Goal: Information Seeking & Learning: Learn about a topic

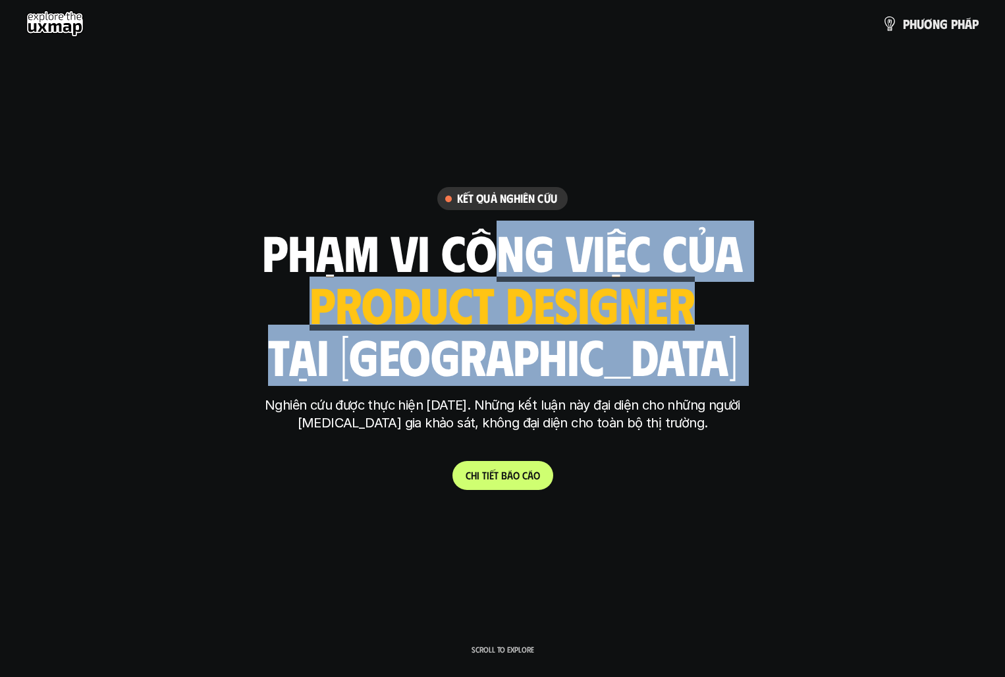
drag, startPoint x: 480, startPoint y: 224, endPoint x: 660, endPoint y: 391, distance: 245.6
click at [665, 391] on div "Kết quả nghiên cứu phạm vi công việc của ui designer ui/ux designer product des…" at bounding box center [503, 338] width 494 height 302
click at [660, 391] on div "Kết quả nghiên cứu phạm vi công việc của ui designer ui/ux designer product des…" at bounding box center [503, 338] width 494 height 302
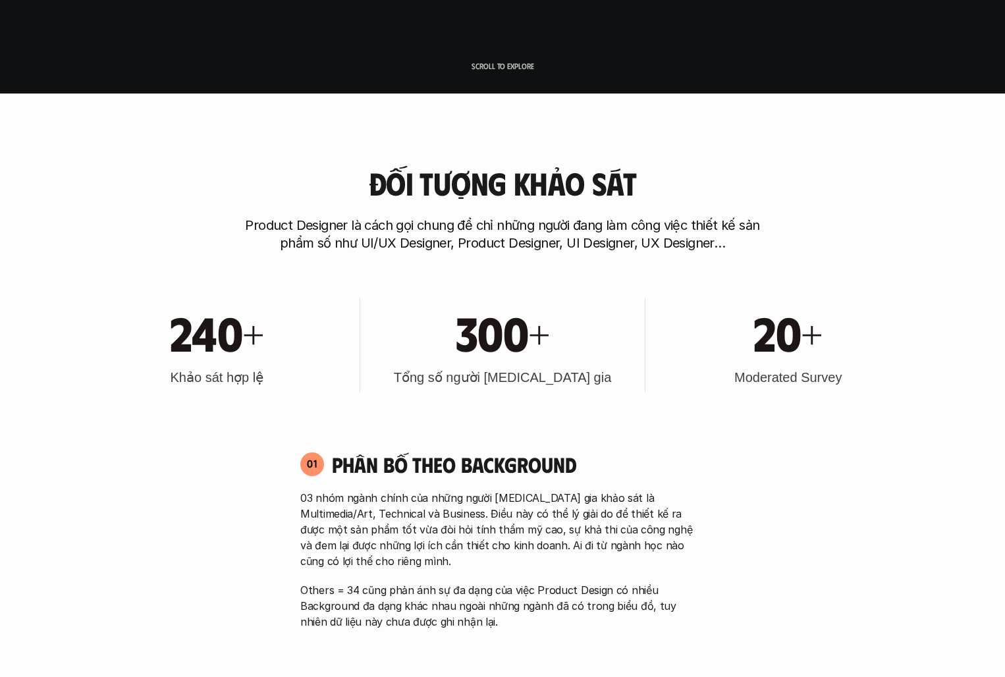
scroll to position [607, 0]
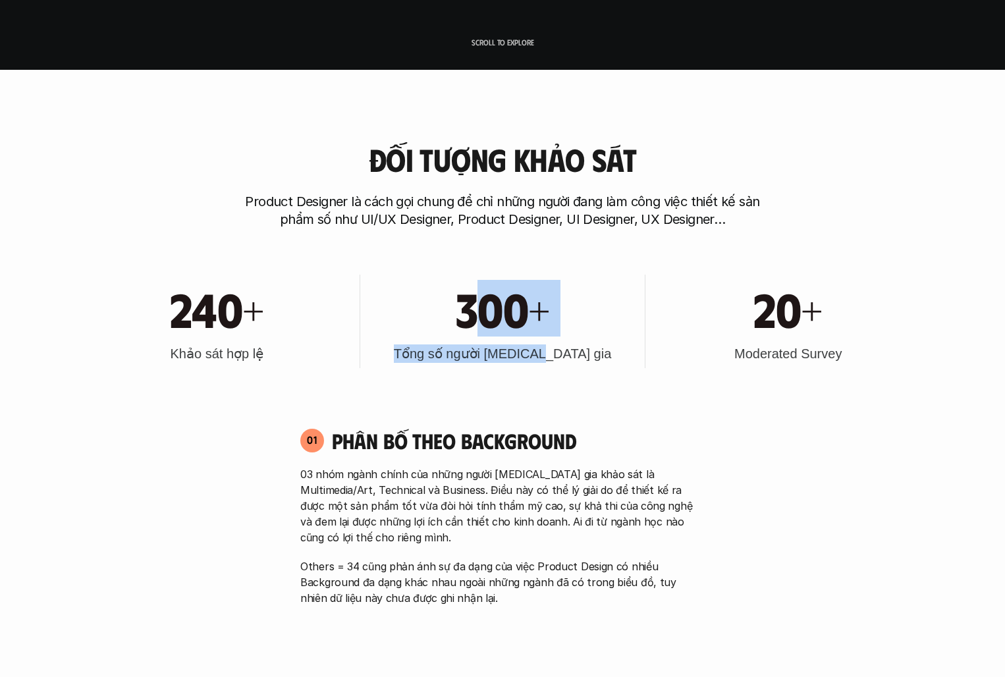
drag, startPoint x: 466, startPoint y: 282, endPoint x: 591, endPoint y: 367, distance: 150.7
click at [590, 365] on div "300+ Tổng số người tham gia" at bounding box center [503, 322] width 272 height 94
click at [591, 367] on div "300+ Tổng số người tham gia" at bounding box center [503, 322] width 272 height 94
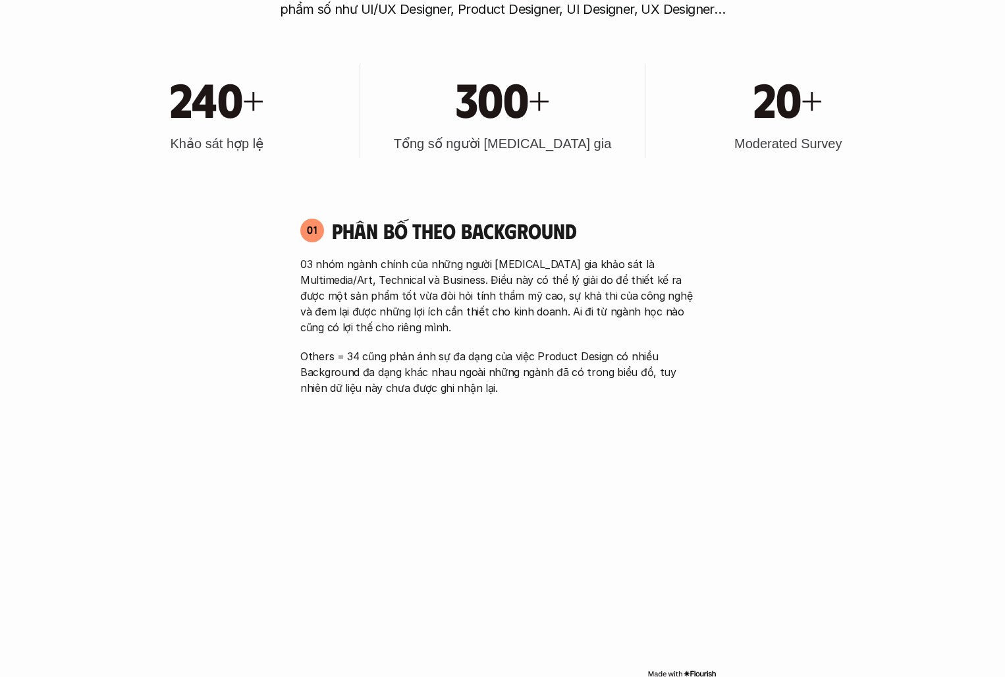
scroll to position [890, 0]
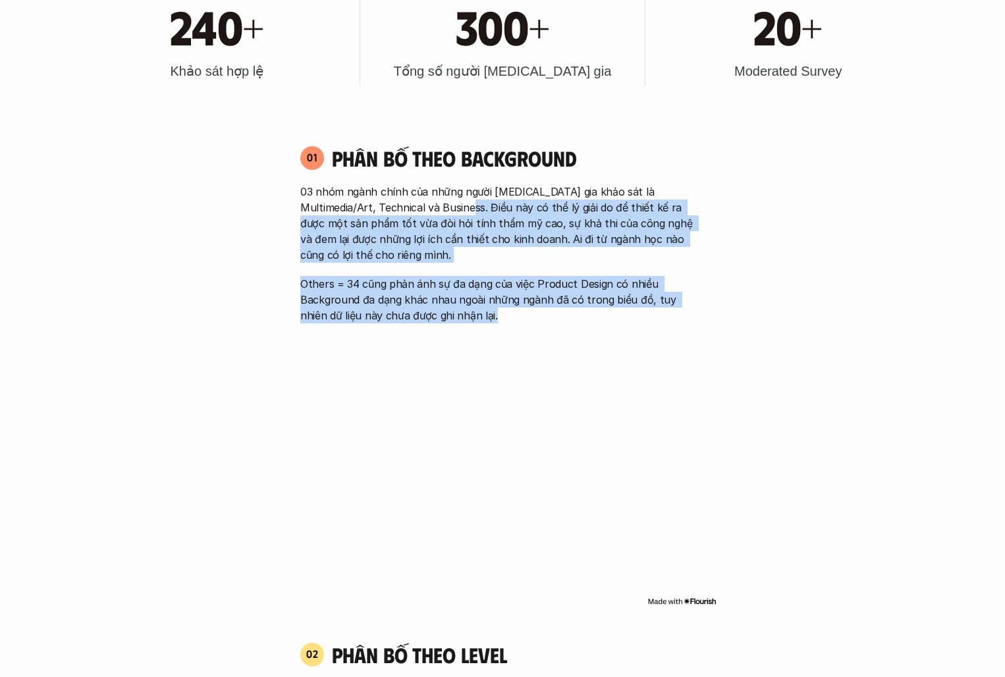
drag, startPoint x: 442, startPoint y: 209, endPoint x: 576, endPoint y: 344, distance: 190.5
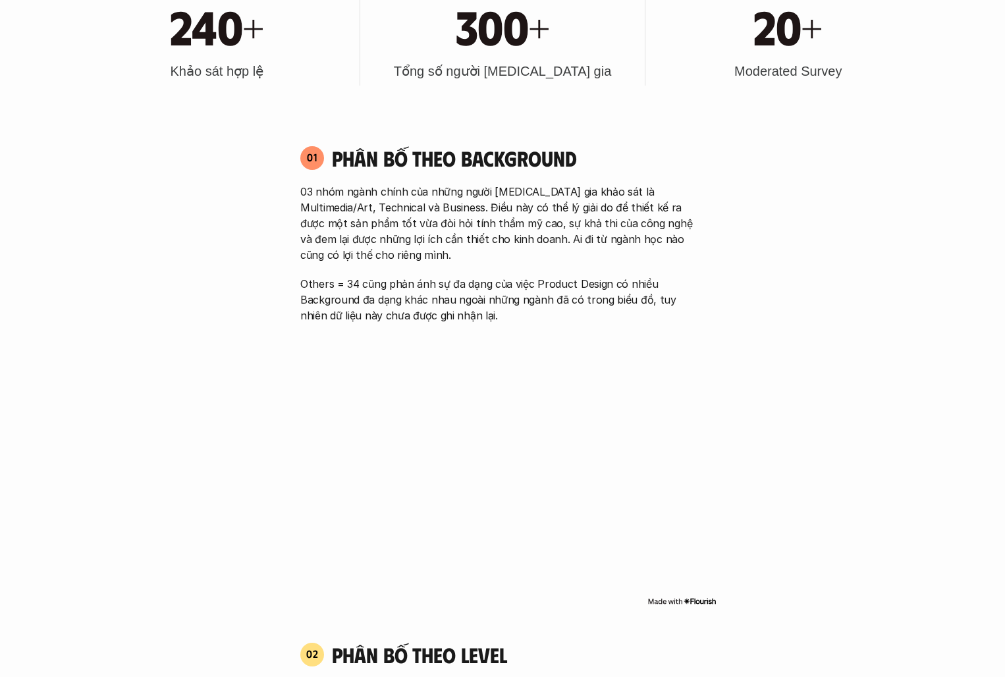
click at [562, 327] on div "01 Phân bố theo background 03 nhóm ngành chính của những người tham gia khảo sá…" at bounding box center [502, 377] width 428 height 490
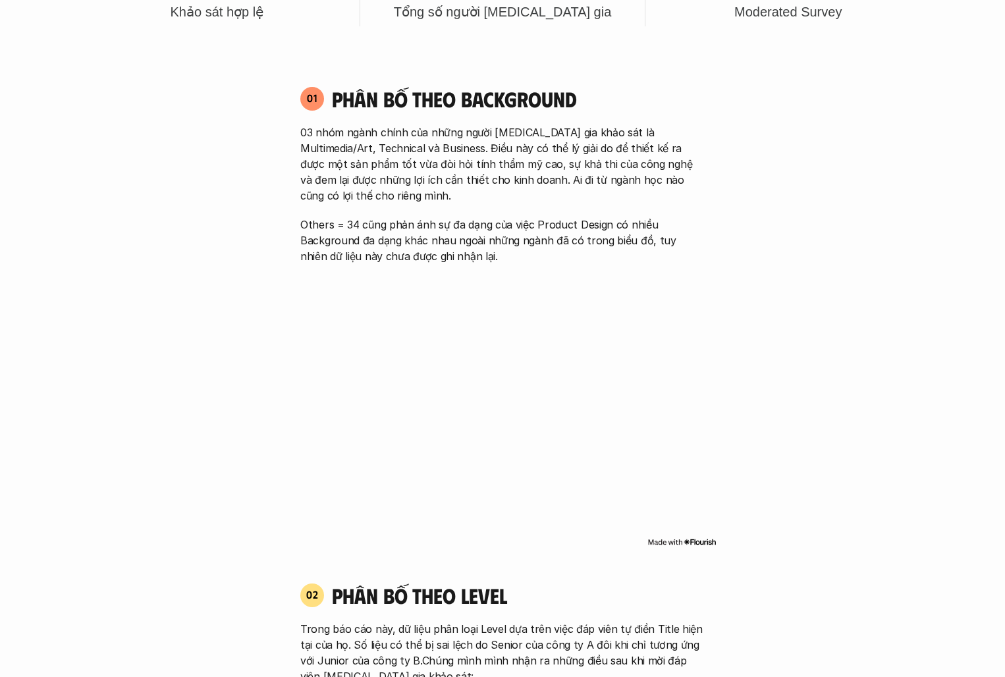
scroll to position [986, 0]
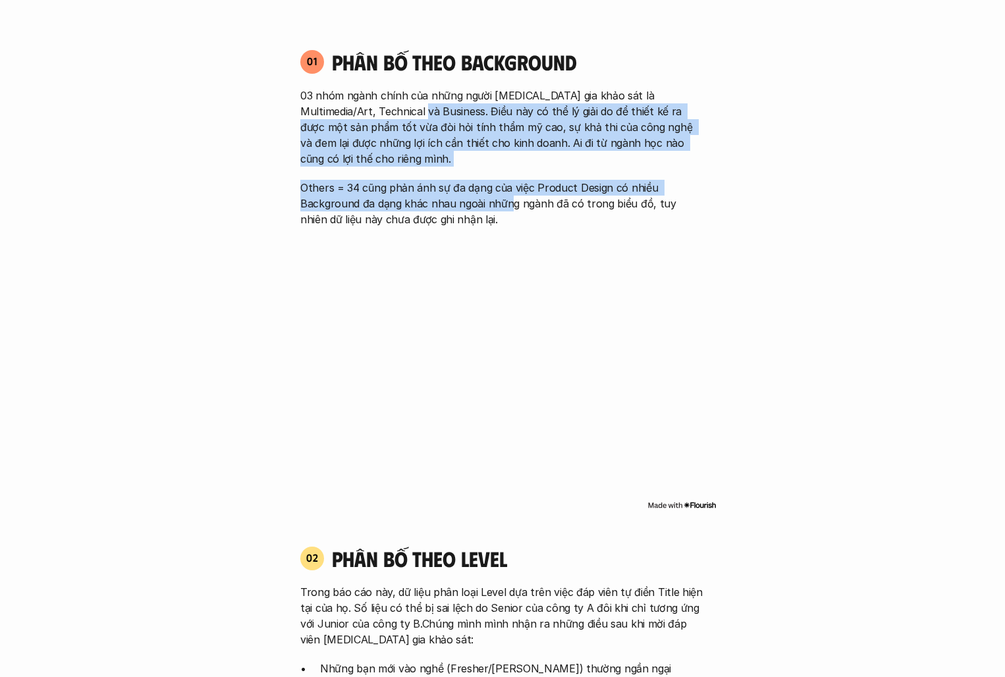
drag, startPoint x: 400, startPoint y: 118, endPoint x: 508, endPoint y: 215, distance: 145.0
click at [510, 211] on div "03 nhóm ngành chính của những người tham gia khảo sát là Multimedia/Art, Techni…" at bounding box center [502, 158] width 404 height 140
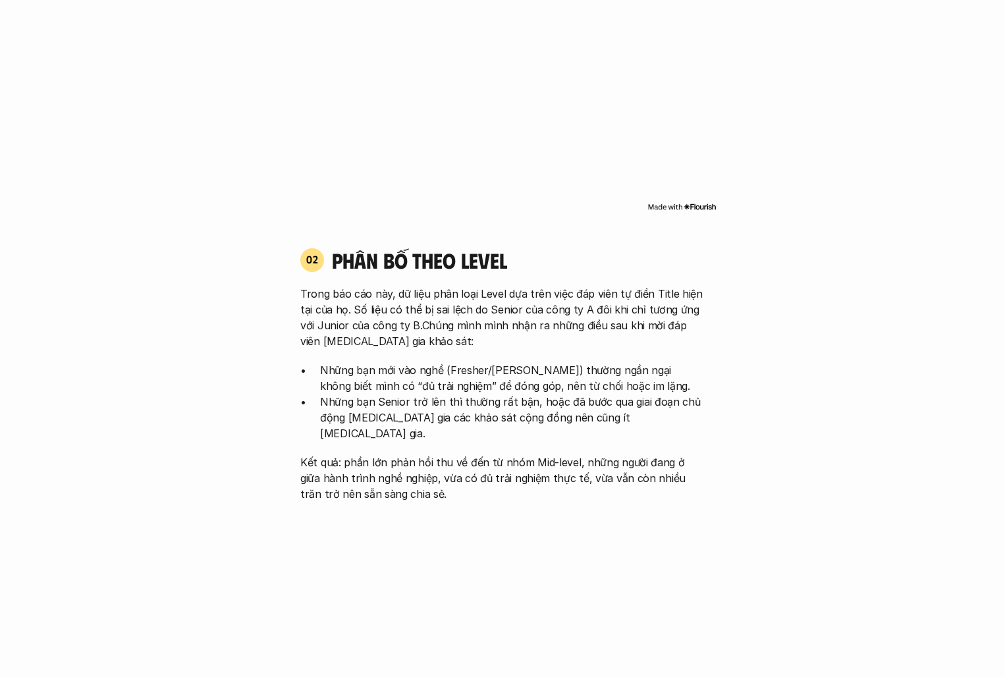
scroll to position [1363, 0]
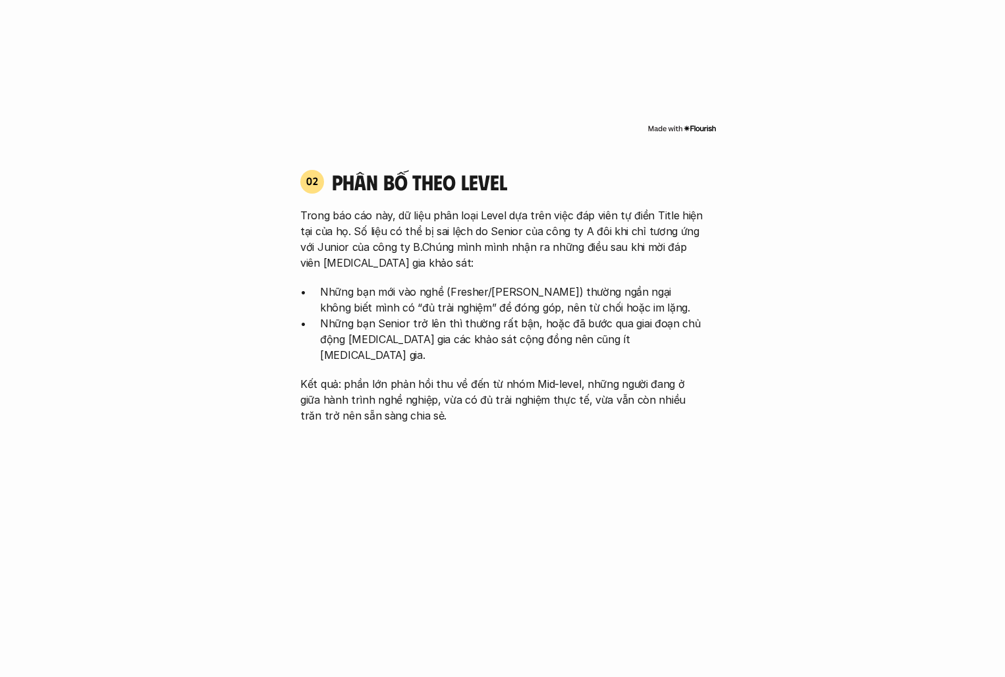
click at [471, 256] on p "Trong báo cáo này, dữ liệu phân loại Level dựa trên việc đáp viên tự điền Title…" at bounding box center [502, 238] width 404 height 63
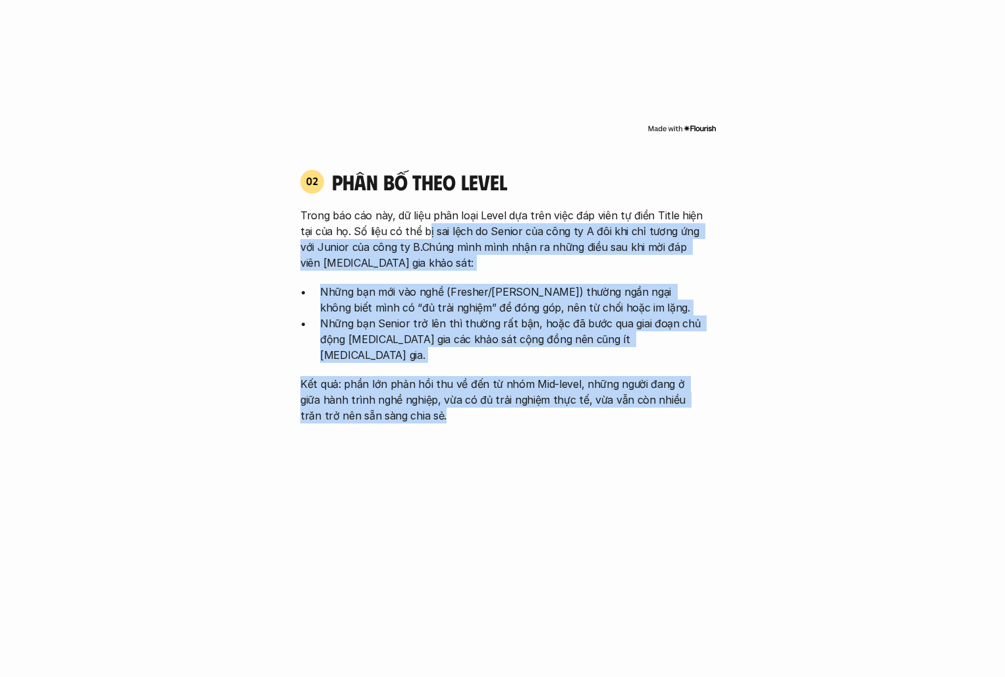
drag, startPoint x: 425, startPoint y: 231, endPoint x: 624, endPoint y: 393, distance: 256.1
click at [624, 393] on div "Trong báo cáo này, dữ liệu phân loại Level dựa trên việc đáp viên tự điền Title…" at bounding box center [502, 315] width 404 height 216
click at [624, 393] on p "Kết quả: phần lớn phản hồi thu về đến từ nhóm Mid-level, những người đang ở giữ…" at bounding box center [502, 399] width 404 height 47
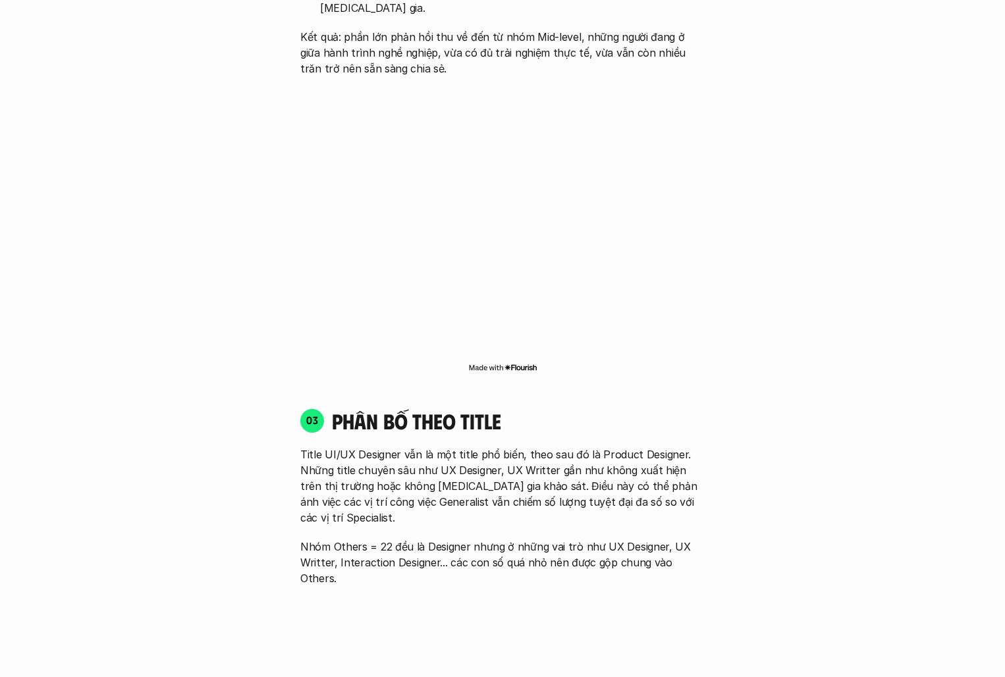
scroll to position [1740, 0]
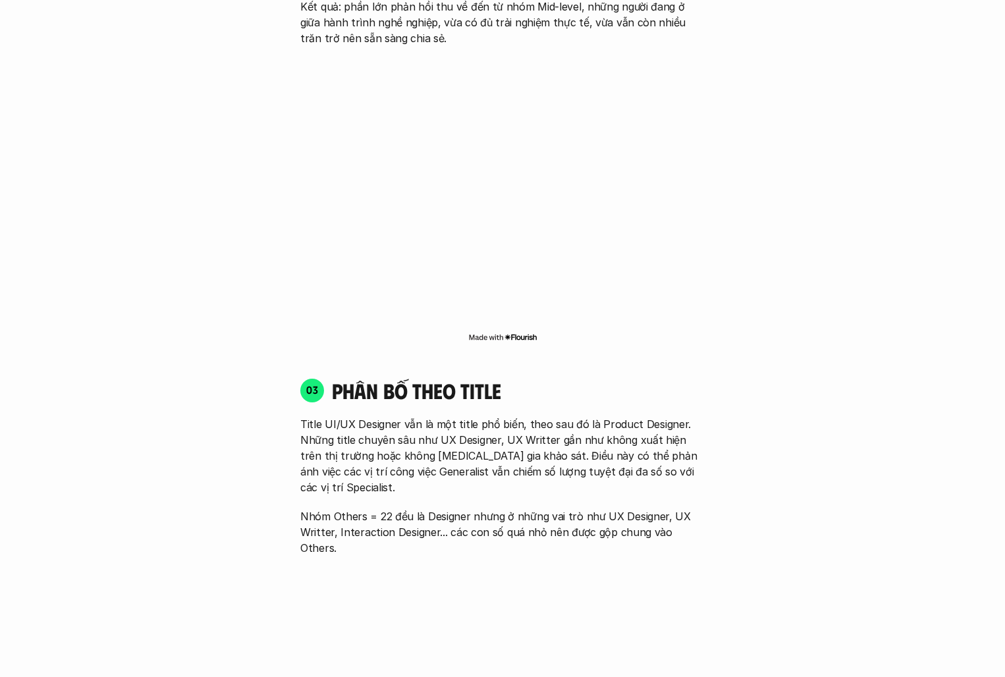
click at [519, 332] on img at bounding box center [502, 337] width 69 height 11
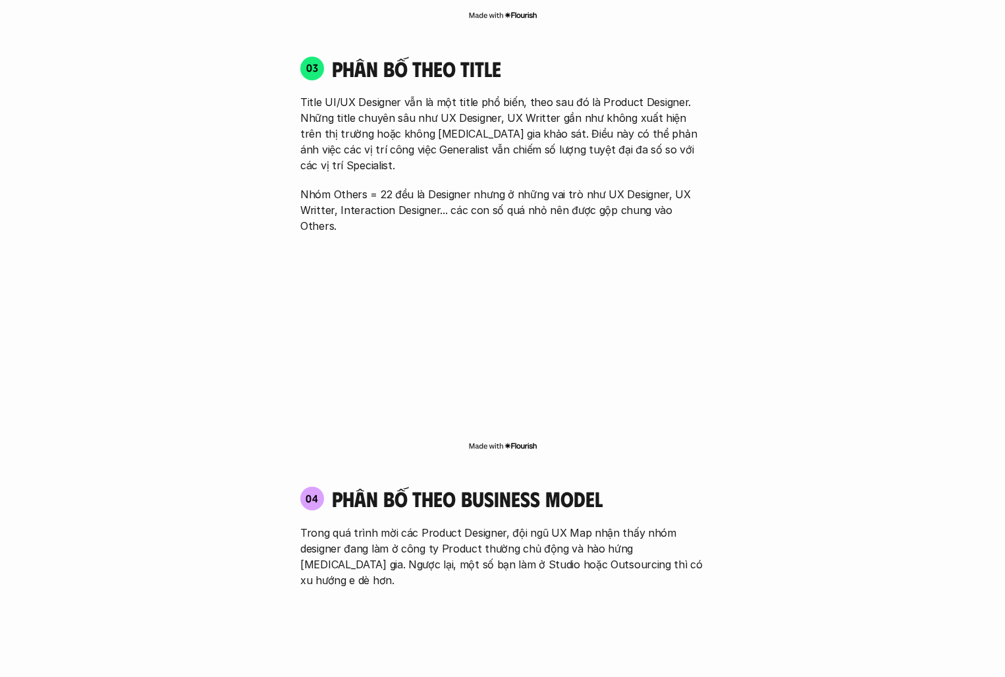
scroll to position [2060, 0]
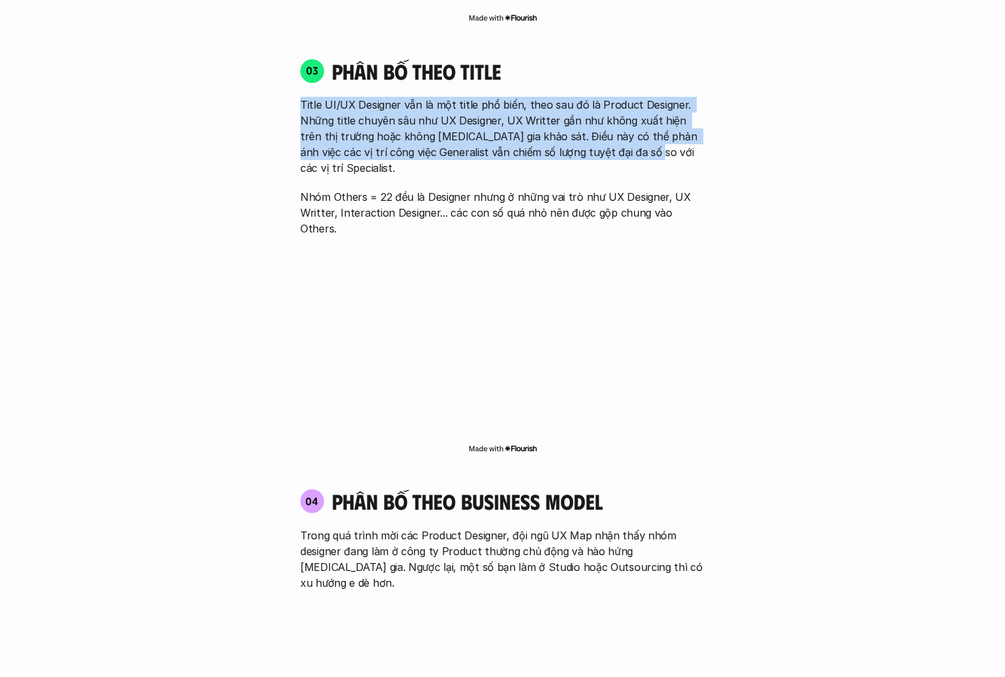
drag, startPoint x: 441, startPoint y: 76, endPoint x: 616, endPoint y: 138, distance: 185.2
click at [616, 138] on div "03 phân bố theo title Title UI/UX Designer vẫn là một title phổ biến, theo sau …" at bounding box center [502, 147] width 428 height 178
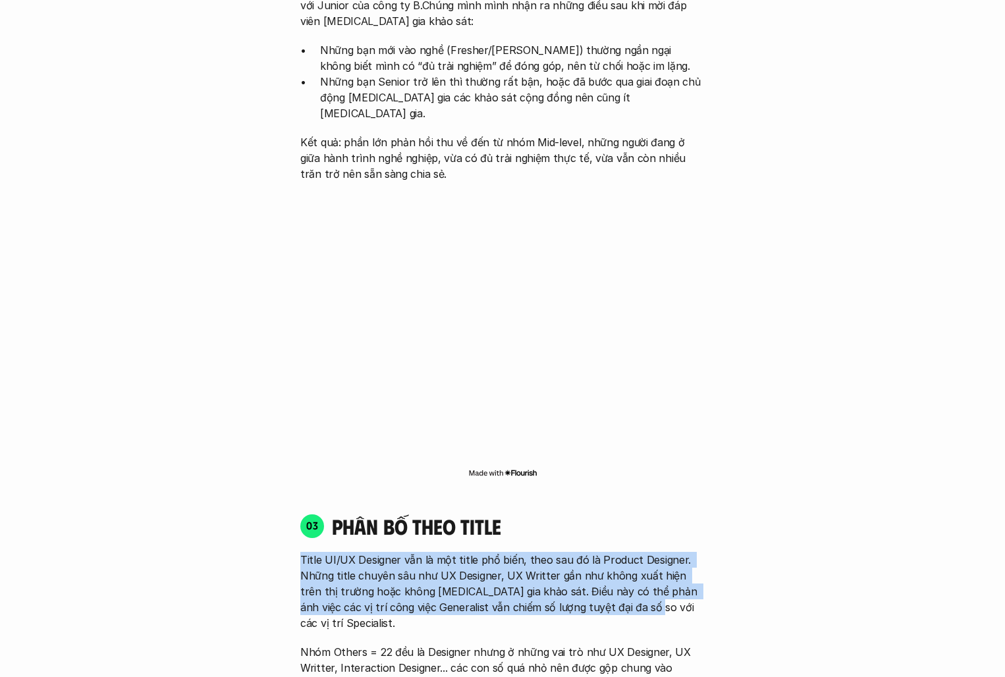
scroll to position [1562, 0]
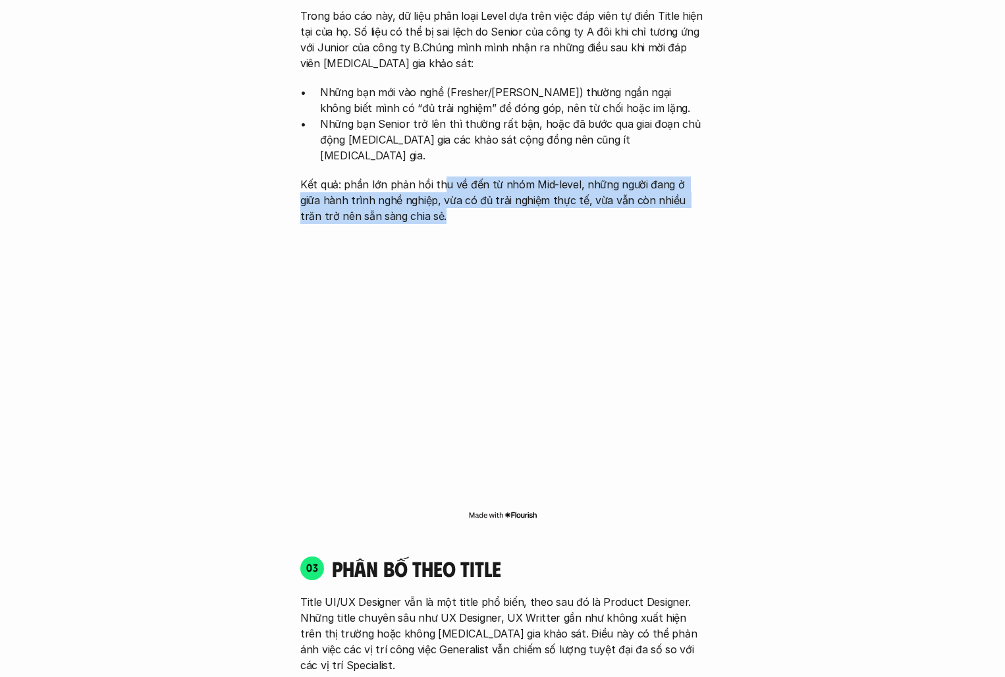
drag, startPoint x: 439, startPoint y: 164, endPoint x: 507, endPoint y: 207, distance: 80.6
click at [507, 207] on p "Kết quả: phần lớn phản hồi thu về đến từ nhóm Mid-level, những người đang ở giữ…" at bounding box center [502, 200] width 404 height 47
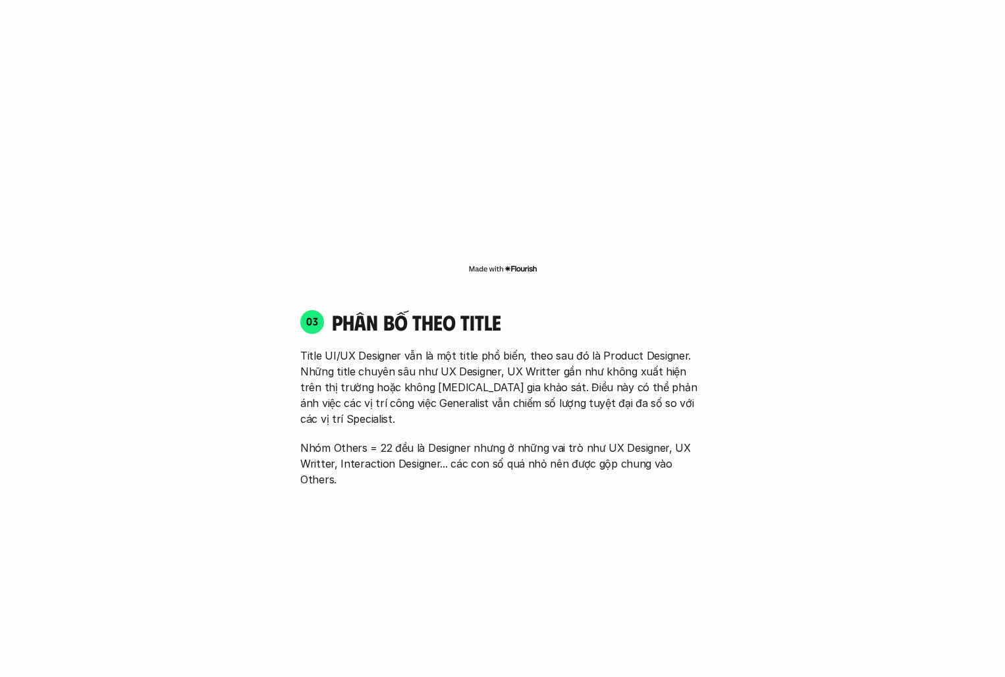
scroll to position [1817, 0]
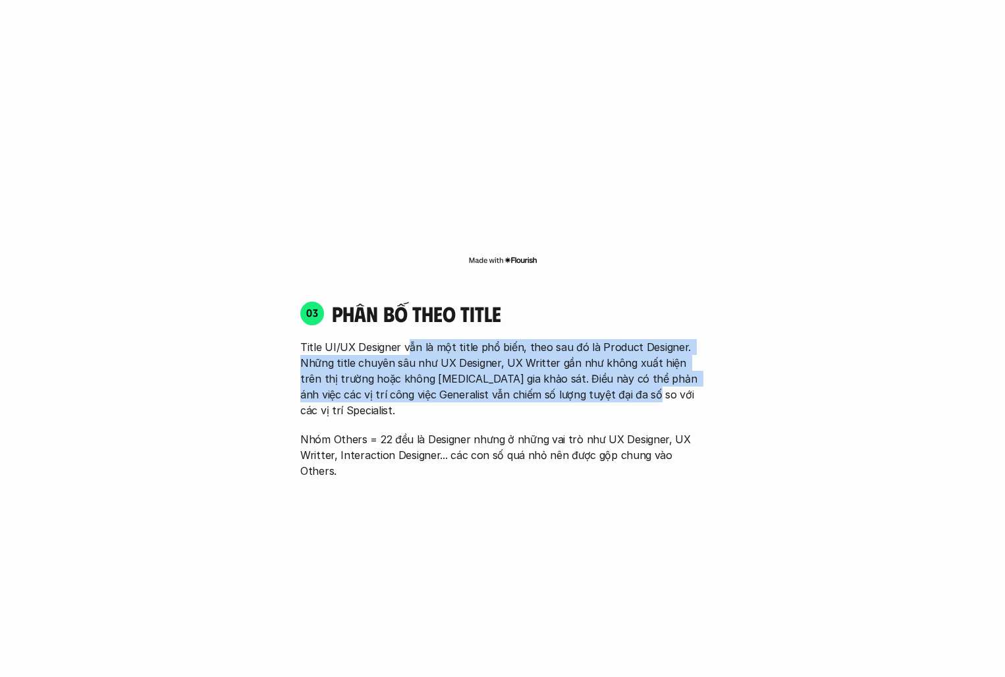
drag, startPoint x: 407, startPoint y: 326, endPoint x: 615, endPoint y: 383, distance: 215.7
click at [615, 383] on p "Title UI/UX Designer vẫn là một title phổ biến, theo sau đó là Product Designer…" at bounding box center [502, 378] width 404 height 79
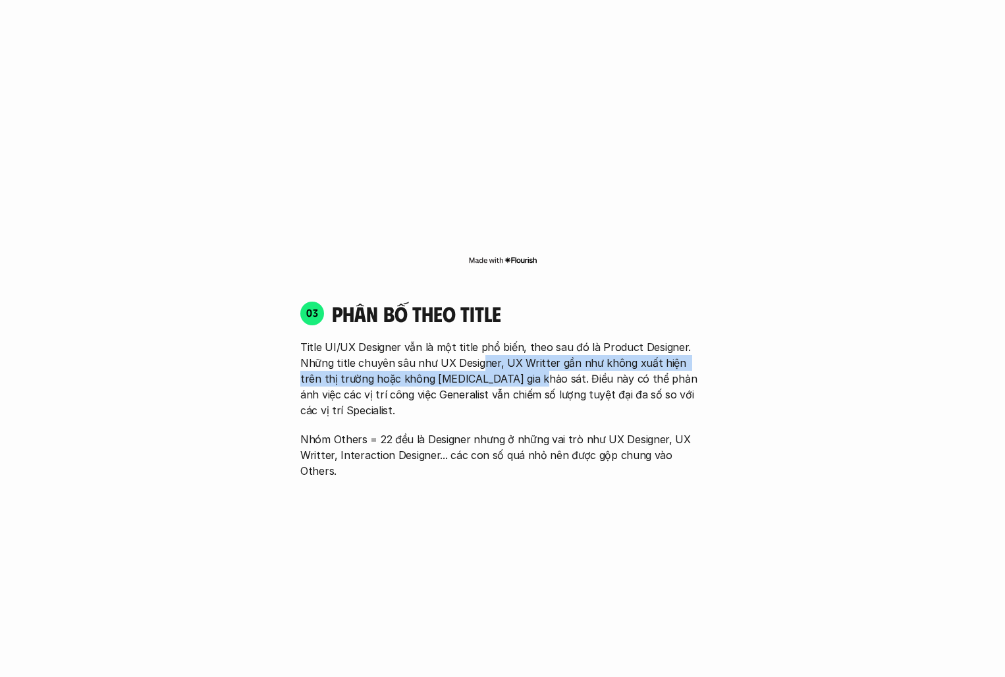
drag, startPoint x: 481, startPoint y: 343, endPoint x: 505, endPoint y: 362, distance: 30.4
click at [505, 362] on p "Title UI/UX Designer vẫn là một title phổ biến, theo sau đó là Product Designer…" at bounding box center [502, 378] width 404 height 79
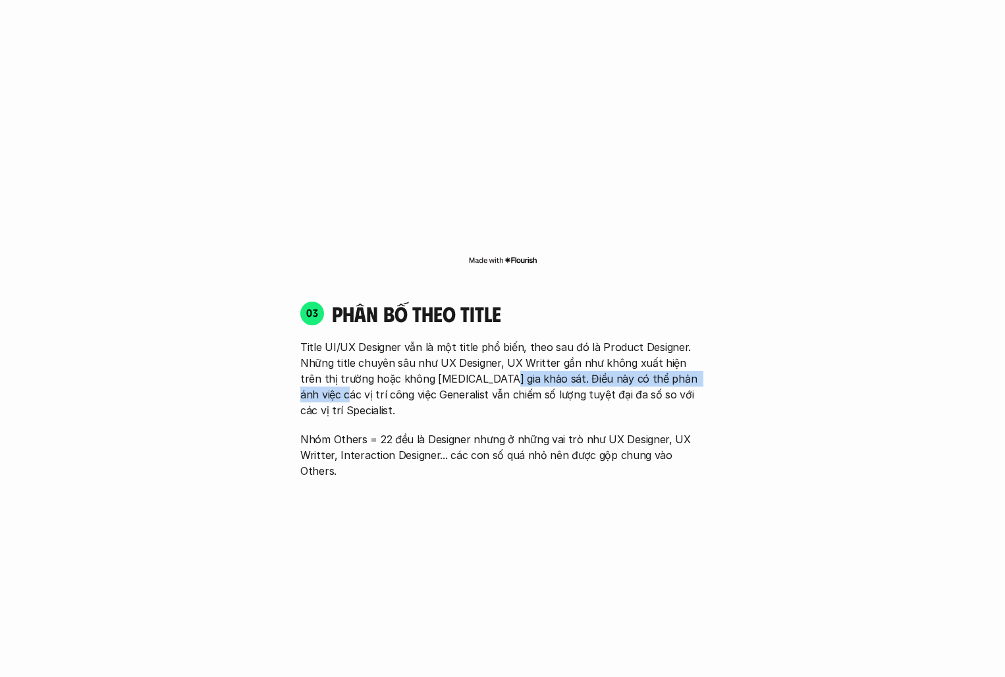
drag, startPoint x: 476, startPoint y: 358, endPoint x: 763, endPoint y: 366, distance: 287.3
click at [763, 366] on div "01 Phân bố theo background 03 nhóm ngành chính của những người [MEDICAL_DATA] g…" at bounding box center [502, 408] width 843 height 2409
click at [431, 431] on p "Nhóm Others = 22 đều là Designer nhưng ở những vai trò như UX Designer, UX Writ…" at bounding box center [502, 454] width 404 height 47
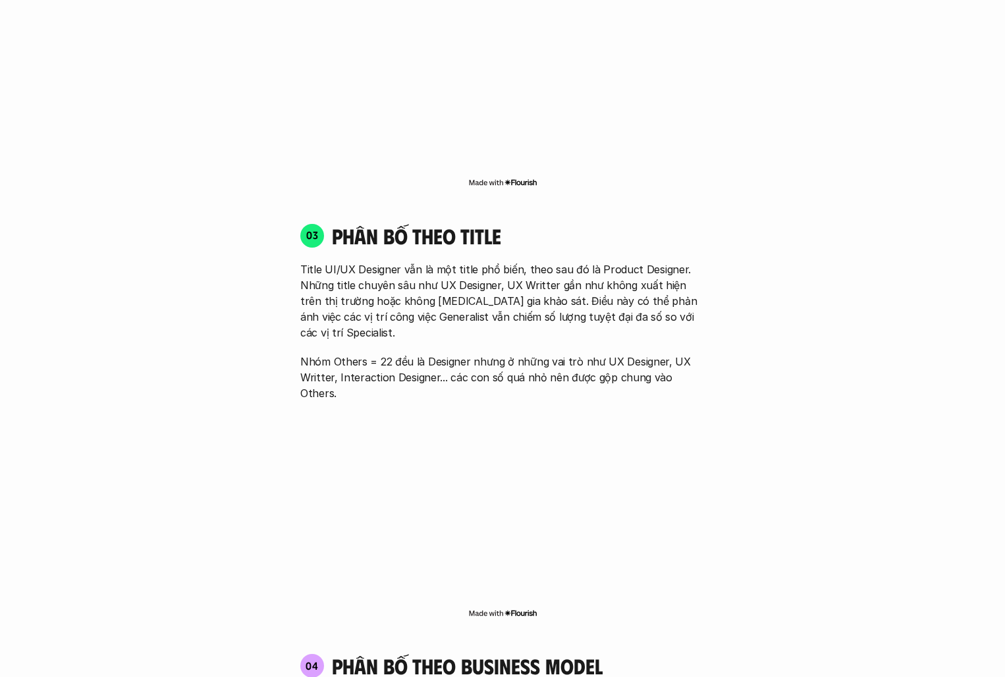
scroll to position [1907, 0]
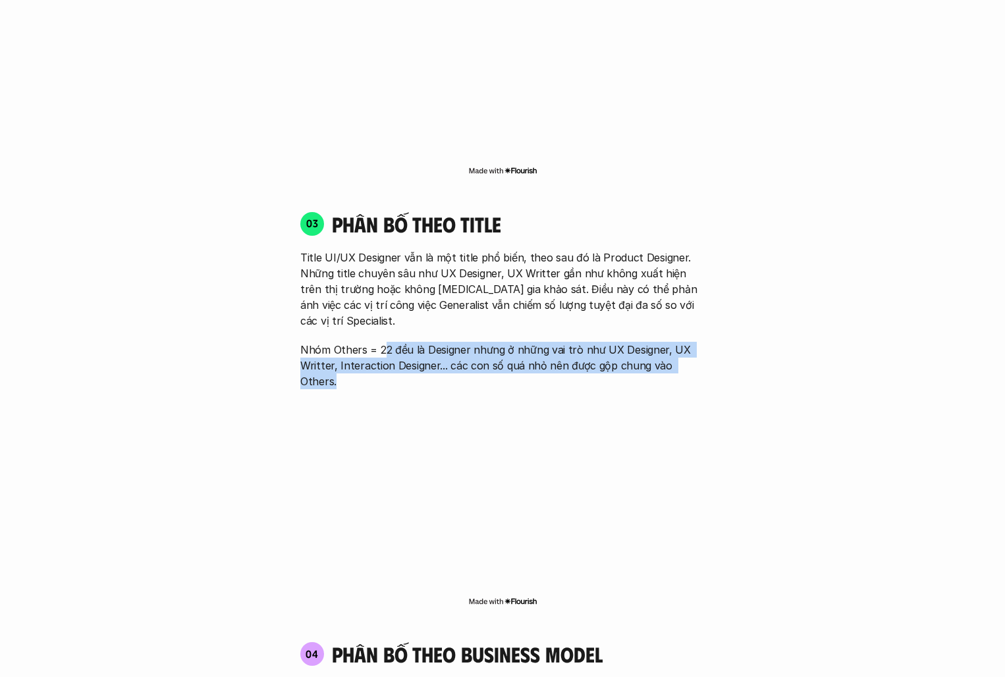
drag, startPoint x: 380, startPoint y: 315, endPoint x: 731, endPoint y: 335, distance: 351.6
click at [731, 335] on div "01 Phân bố theo background 03 nhóm ngành chính của những người [MEDICAL_DATA] g…" at bounding box center [502, 319] width 843 height 2409
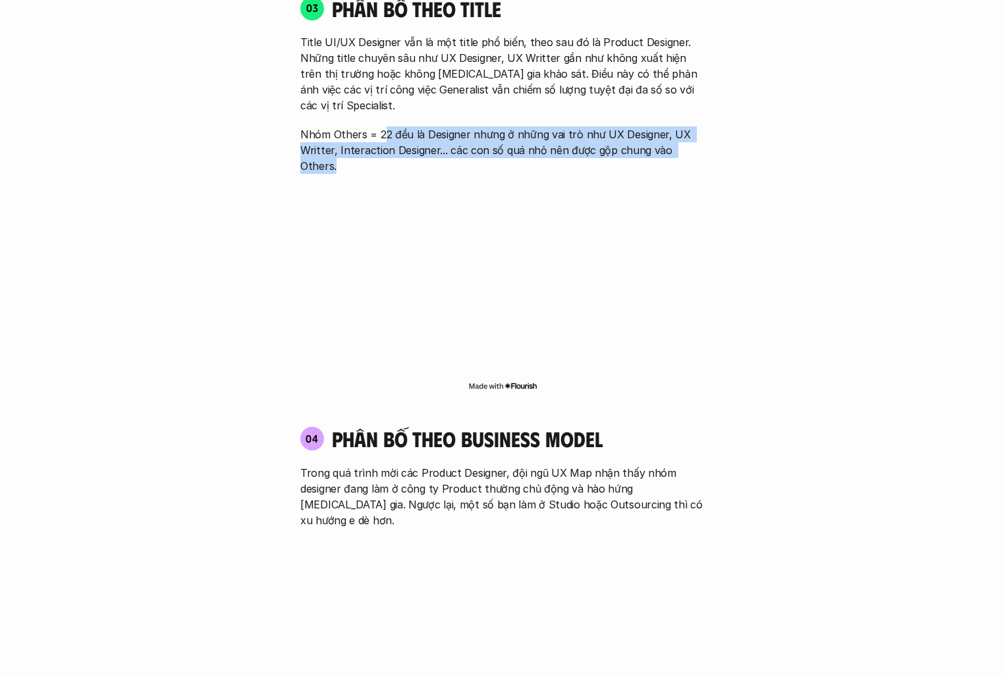
scroll to position [2214, 0]
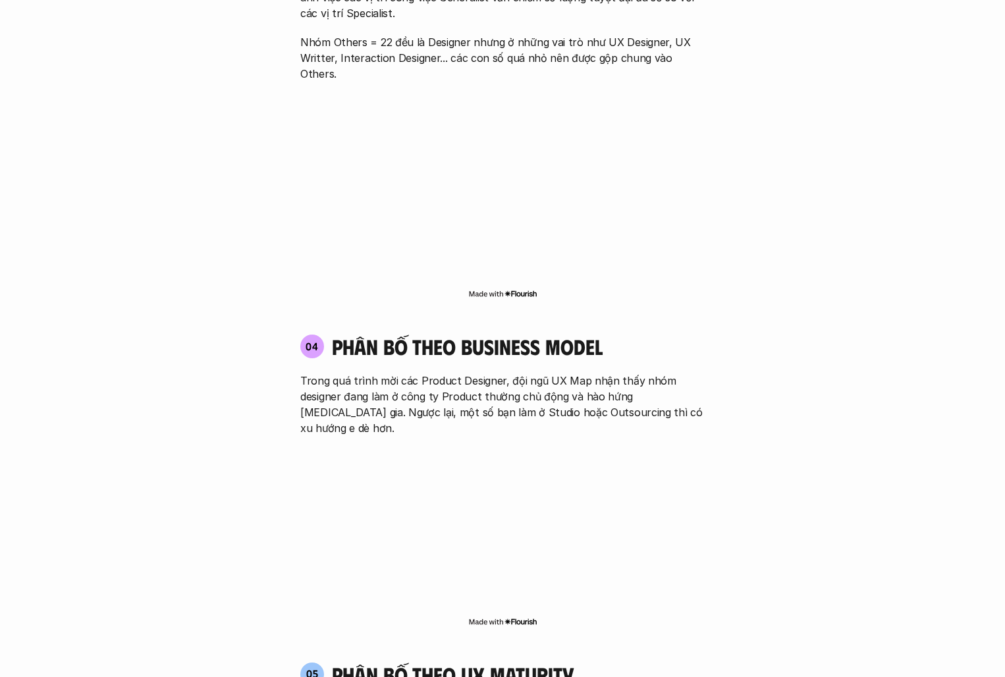
click at [495, 373] on p "Trong quá trình mời các Product Designer, đội ngũ UX Map nhận thấy nhóm designe…" at bounding box center [502, 404] width 404 height 63
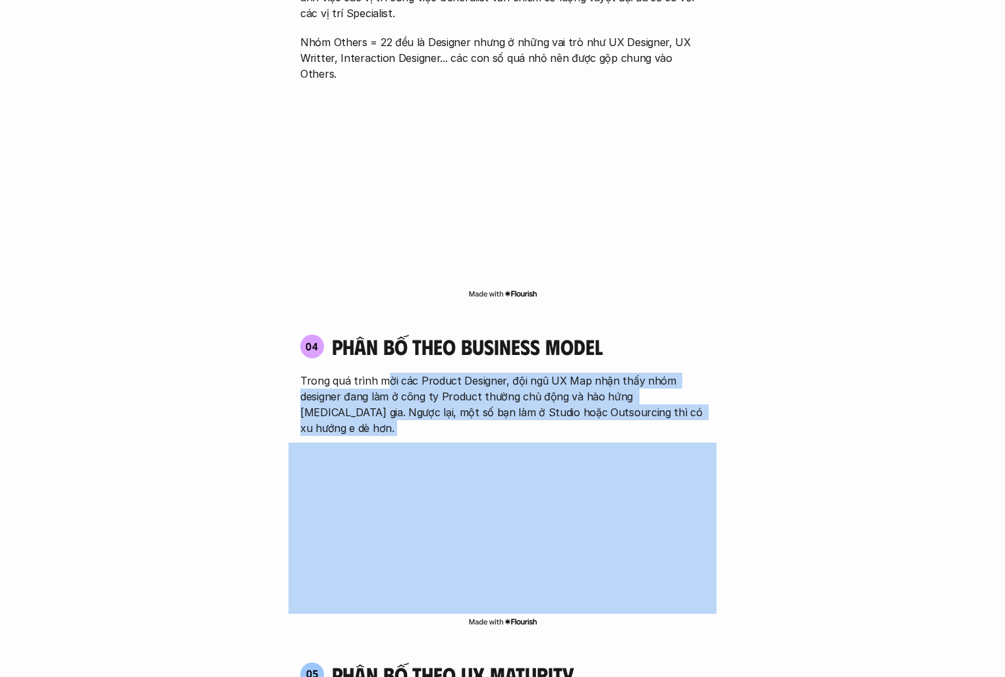
drag, startPoint x: 381, startPoint y: 332, endPoint x: 430, endPoint y: 379, distance: 68.0
click at [144, 3] on div "01 Phân bố theo background 03 nhóm ngành chính của những người [MEDICAL_DATA] g…" at bounding box center [502, 11] width 843 height 2409
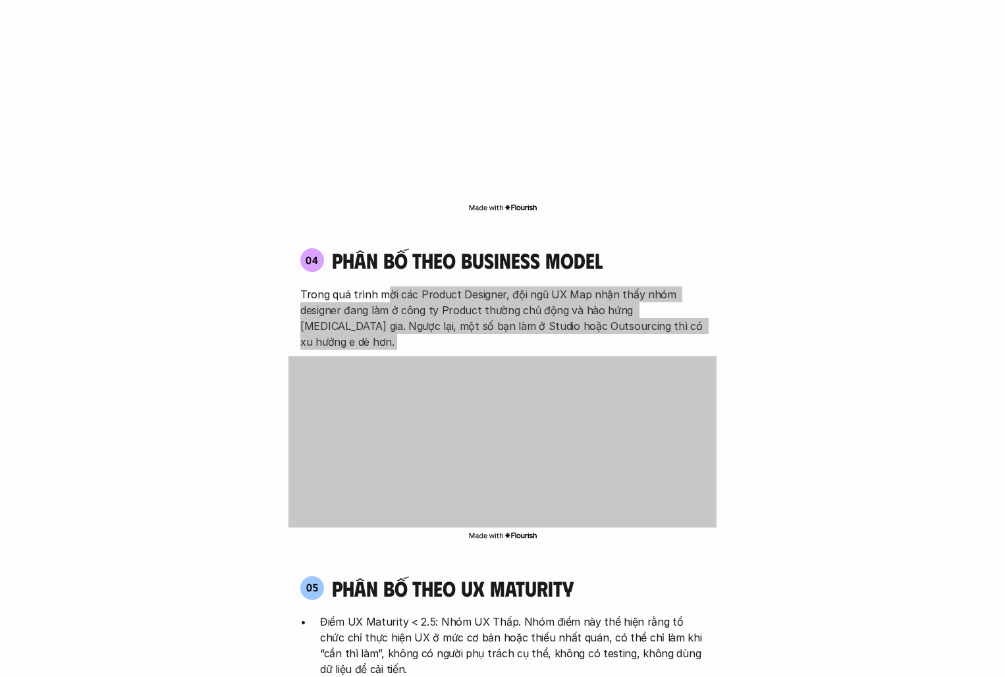
scroll to position [2309, 0]
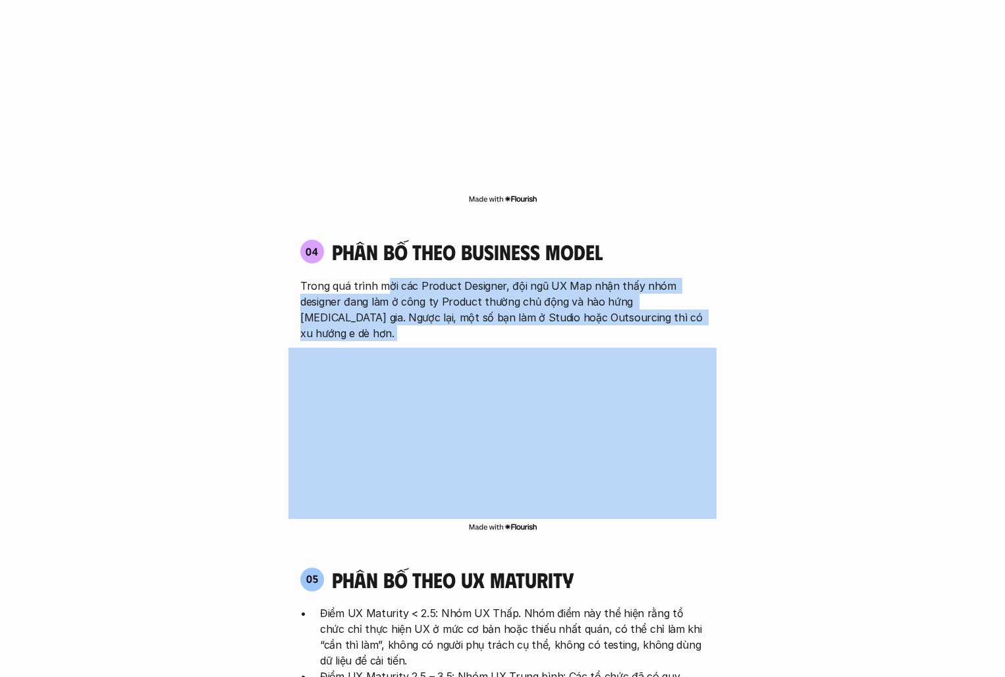
click at [389, 470] on div "04 phân bố theo business model Trong quá trình mời các Product Designer, đội ng…" at bounding box center [502, 386] width 428 height 321
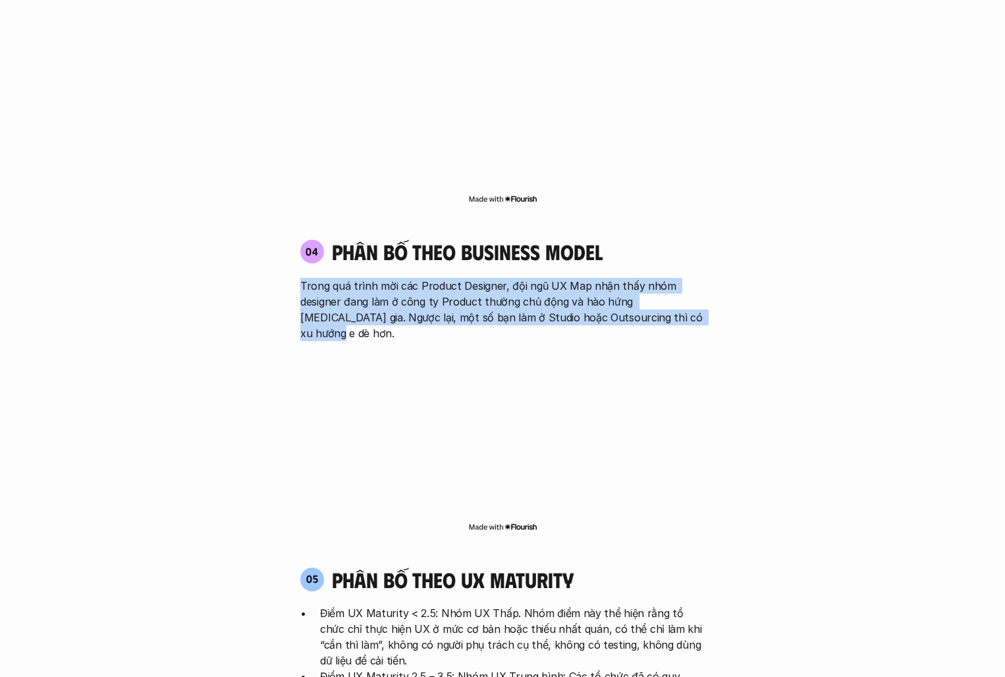
drag, startPoint x: 442, startPoint y: 228, endPoint x: 685, endPoint y: 267, distance: 246.2
click at [686, 268] on div "04 phân bố theo business model Trong quá trình mời các Product Designer, đội ng…" at bounding box center [502, 289] width 428 height 101
click at [685, 278] on p "Trong quá trình mời các Product Designer, đội ngũ UX Map nhận thấy nhóm designe…" at bounding box center [502, 309] width 404 height 63
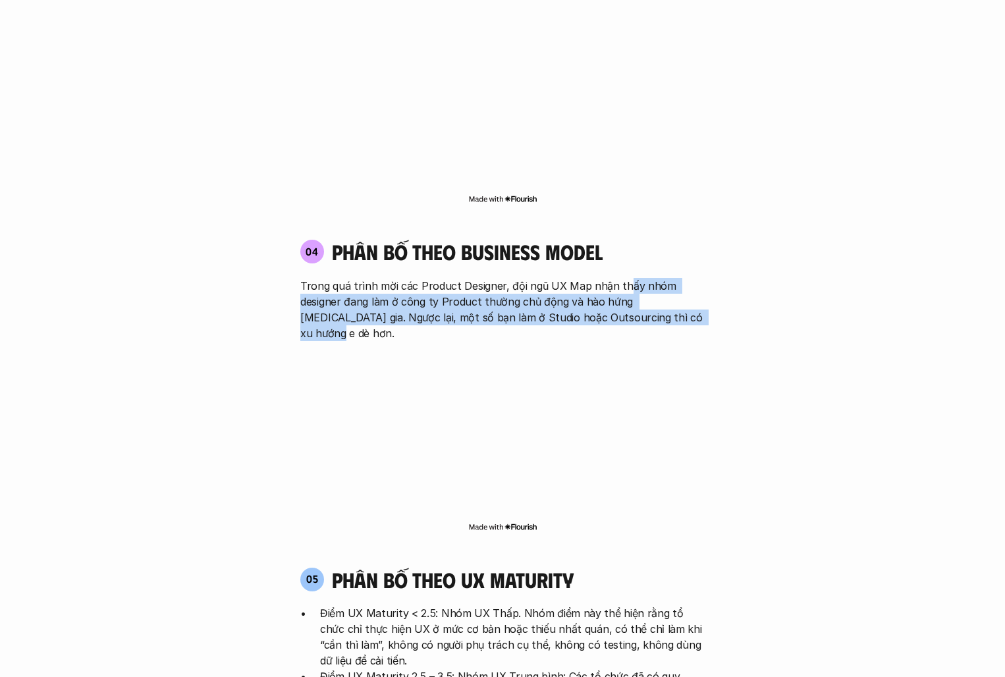
drag, startPoint x: 622, startPoint y: 246, endPoint x: 705, endPoint y: 274, distance: 87.1
click at [705, 274] on div "04 phân bố theo business model Trong quá trình mời các Product Designer, đội ng…" at bounding box center [502, 289] width 428 height 101
click at [705, 273] on div "04 phân bố theo business model Trong quá trình mời các Product Designer, đội ng…" at bounding box center [502, 289] width 428 height 101
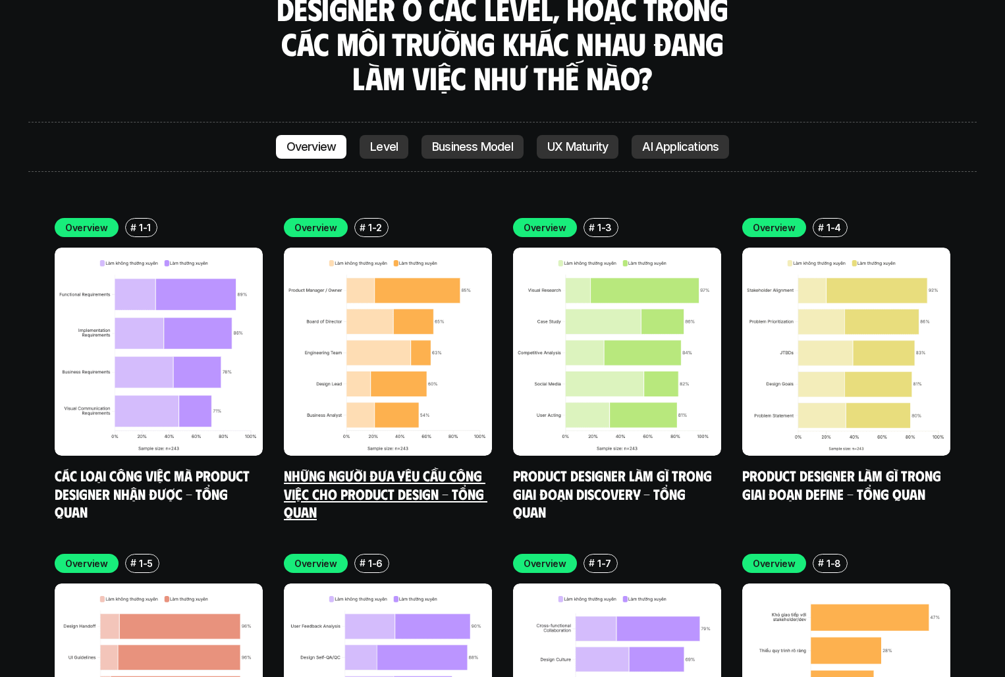
scroll to position [3783, 0]
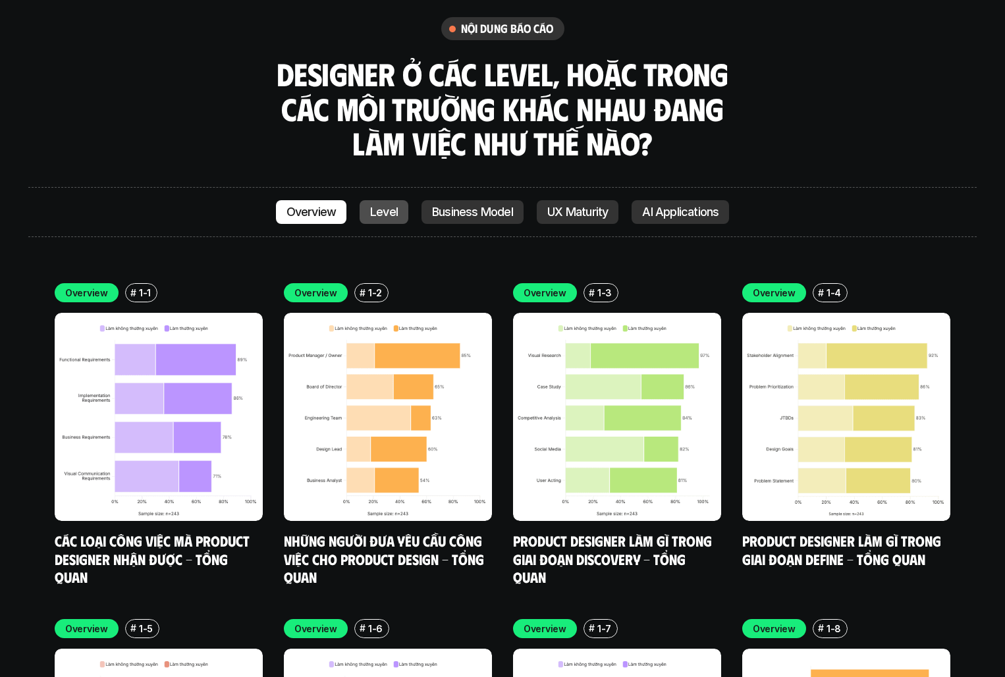
click at [389, 205] on p "Level" at bounding box center [384, 211] width 28 height 13
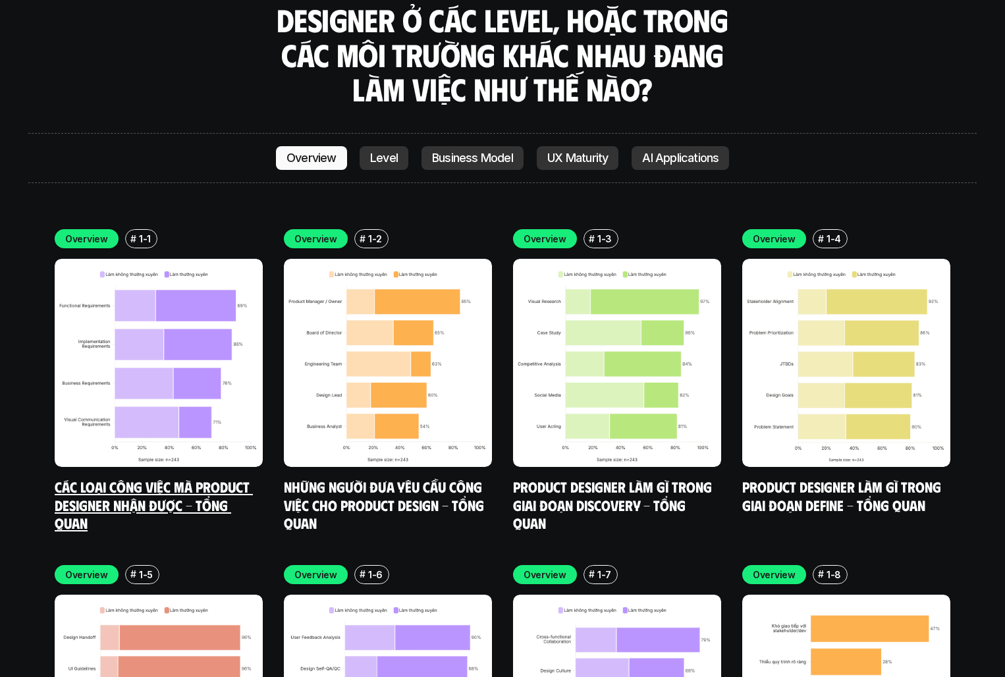
scroll to position [3875, 0]
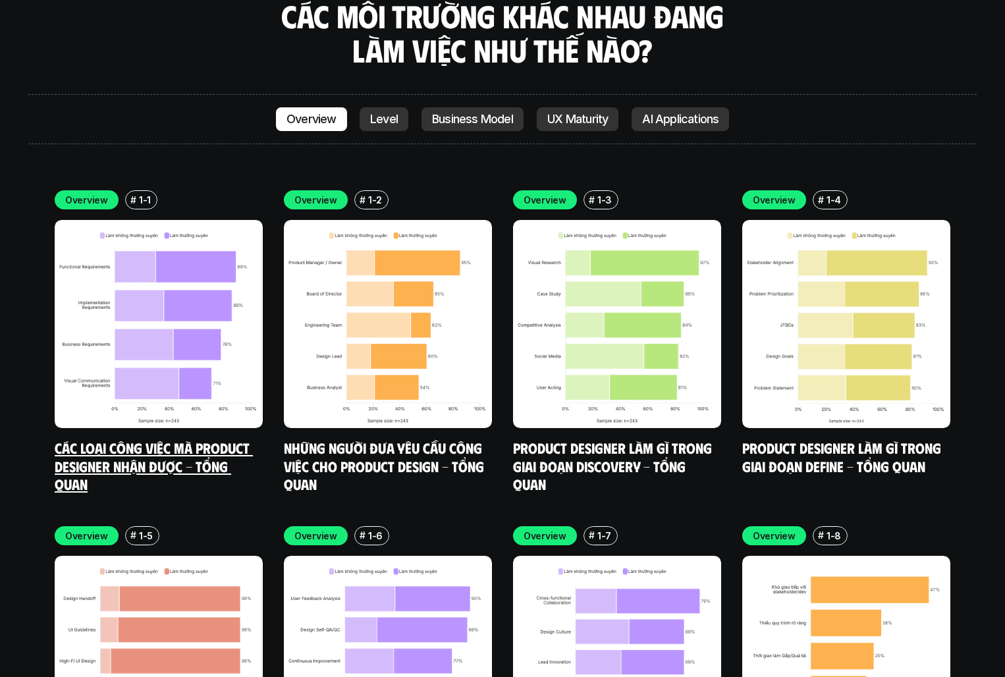
click at [200, 296] on img at bounding box center [159, 324] width 208 height 208
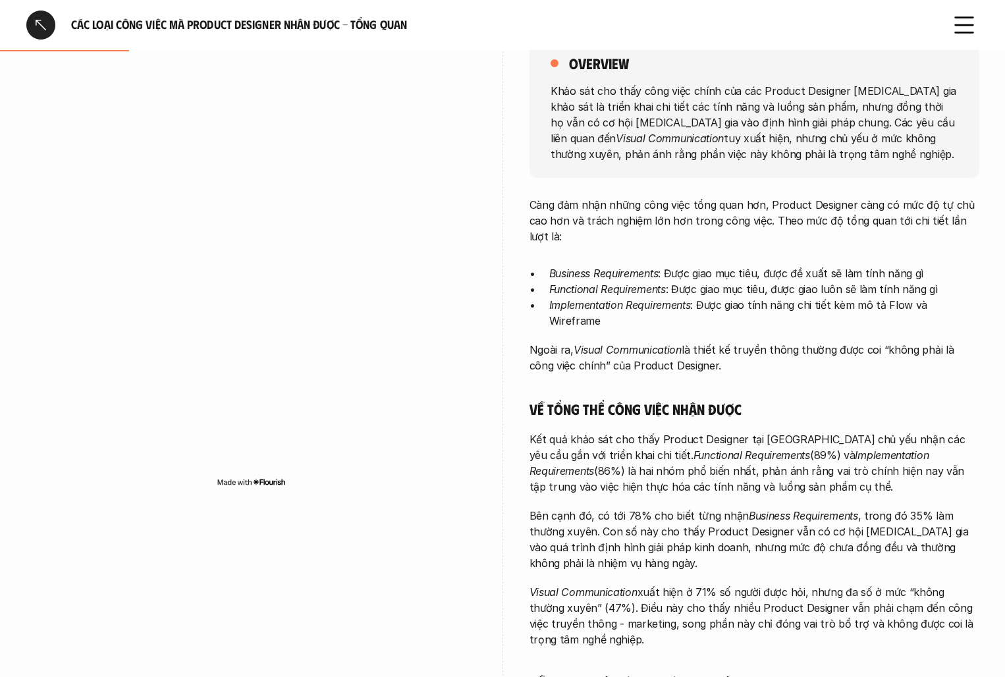
scroll to position [210, 0]
drag, startPoint x: 674, startPoint y: 419, endPoint x: 794, endPoint y: 476, distance: 132.6
click at [794, 476] on p "Kết quả khảo sát cho thấy Product Designer tại [GEOGRAPHIC_DATA] chủ yếu nhận c…" at bounding box center [755, 461] width 450 height 63
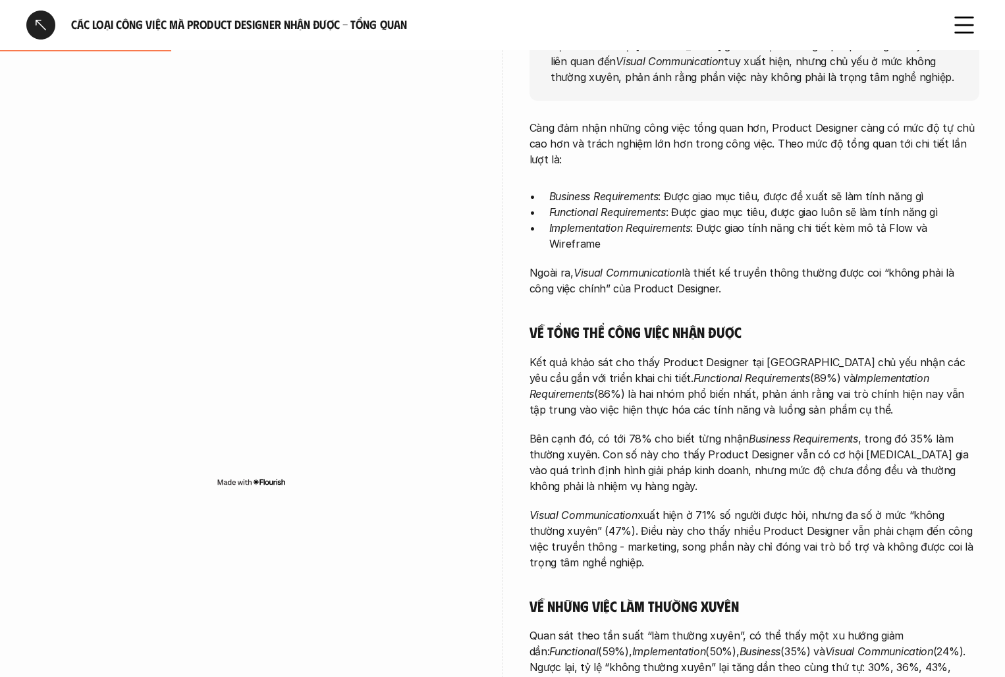
scroll to position [293, 0]
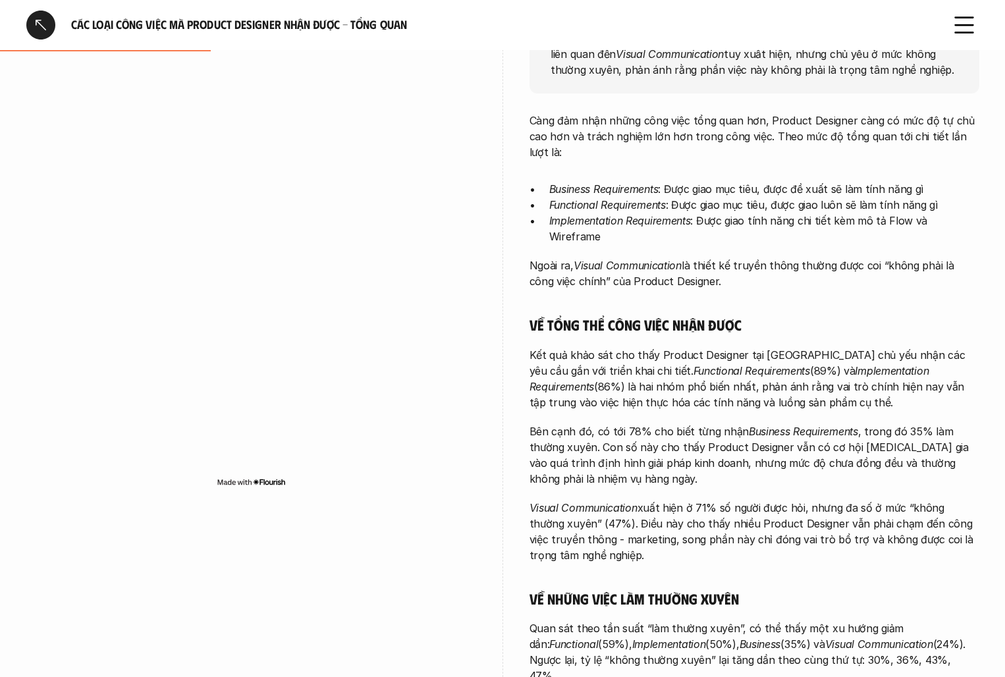
drag, startPoint x: 728, startPoint y: 394, endPoint x: 819, endPoint y: 466, distance: 116.3
click at [819, 466] on div "Càng đảm nhận những công việc tổng quan hơn, Product Designer càng có mức độ tự…" at bounding box center [755, 444] width 450 height 663
click at [819, 466] on p "Bên cạnh đó, có tới 78% cho biết từng nhận Business Requirements , trong đó 35%…" at bounding box center [755, 455] width 450 height 63
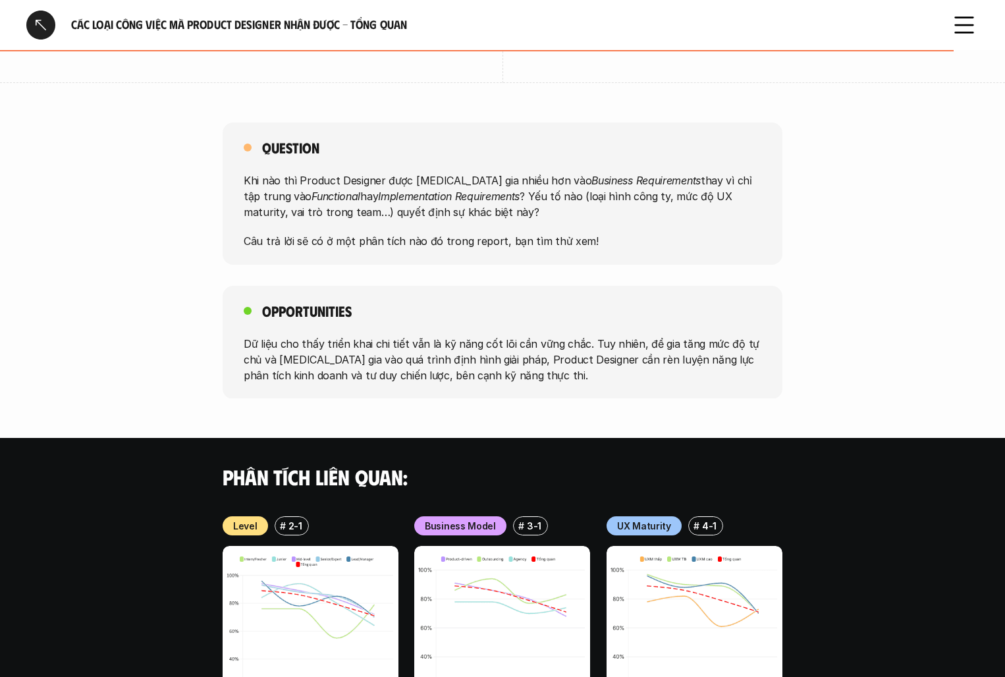
scroll to position [1089, 0]
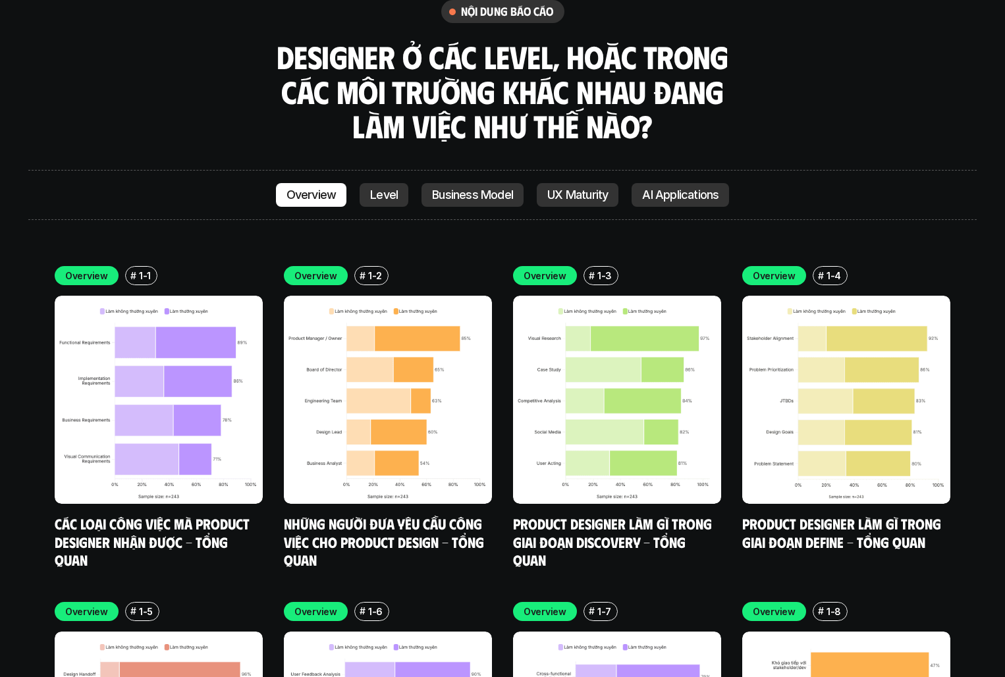
scroll to position [3729, 0]
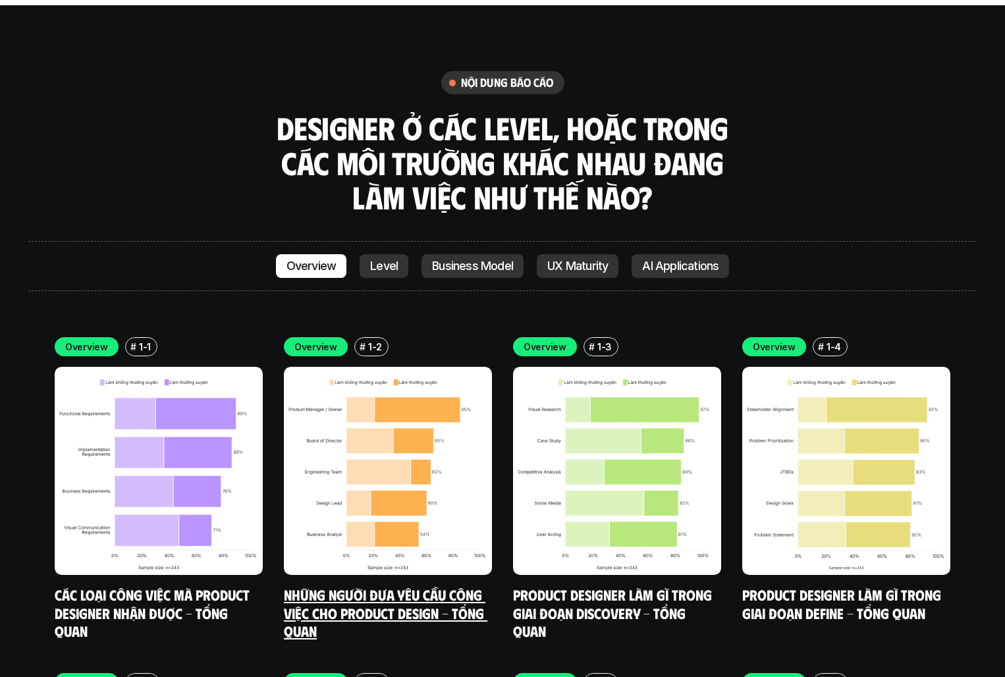
click at [364, 367] on img at bounding box center [388, 471] width 208 height 208
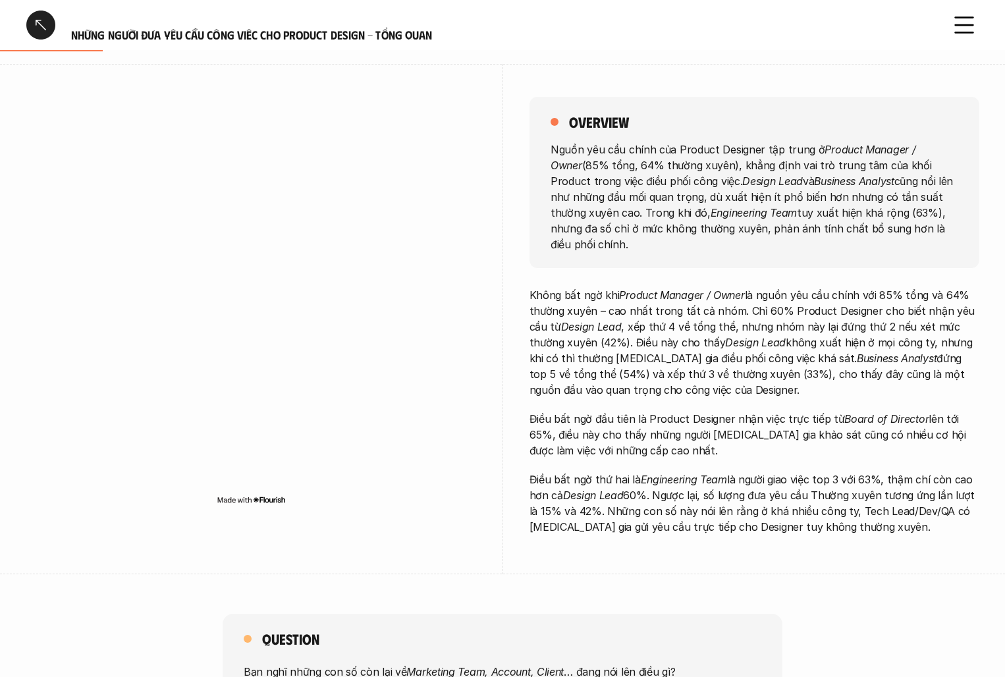
scroll to position [153, 0]
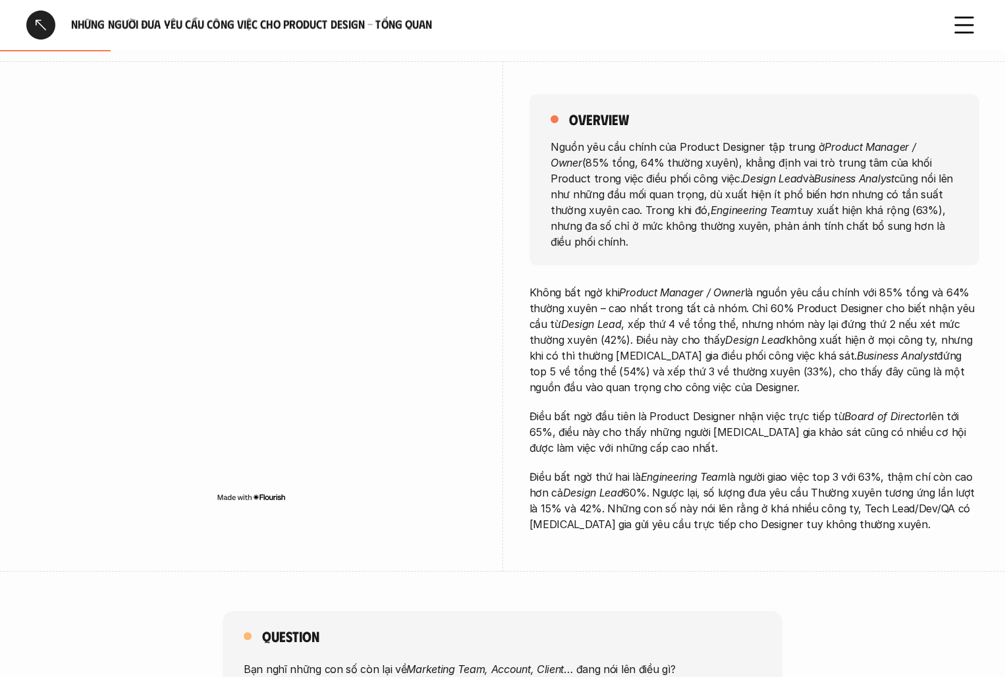
drag, startPoint x: 653, startPoint y: 385, endPoint x: 763, endPoint y: 441, distance: 124.0
click at [763, 441] on div "Không bất ngờ khi Product Manager / Owner là nguồn yêu cầu chính với 85% tổng v…" at bounding box center [755, 409] width 450 height 248
click at [748, 438] on p "Điều bất ngờ đầu tiên là Product Designer nhận việc trực tiếp từ Board of Direc…" at bounding box center [755, 431] width 450 height 47
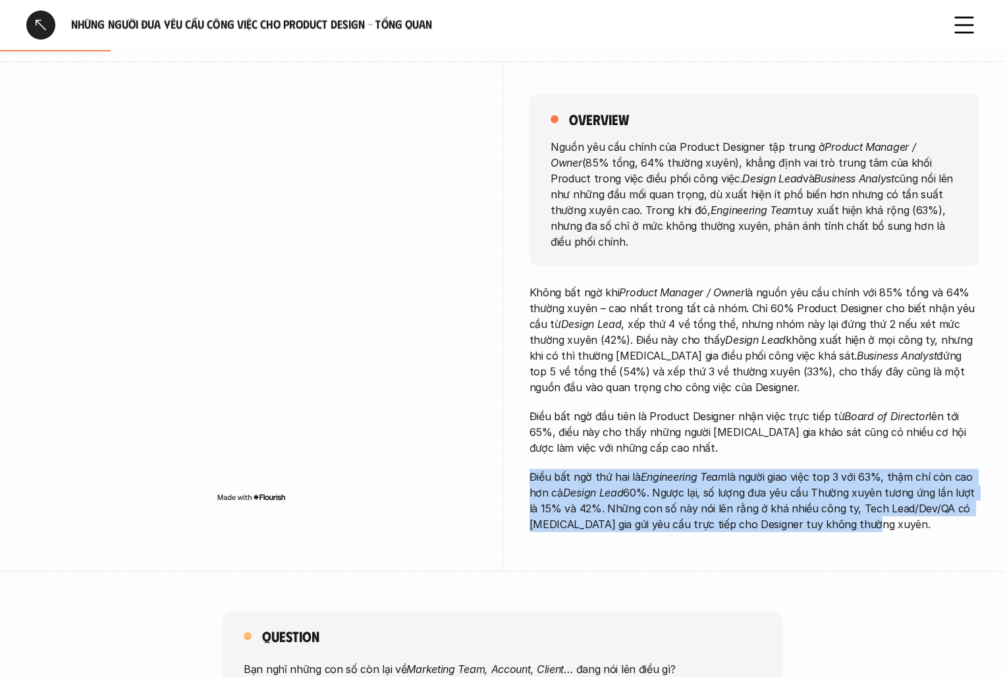
drag, startPoint x: 817, startPoint y: 447, endPoint x: 919, endPoint y: 514, distance: 122.6
click at [920, 515] on div "Không bất ngờ khi Product Manager / Owner là nguồn yêu cầu chính với 85% tổng v…" at bounding box center [755, 409] width 450 height 248
click at [919, 514] on p "Điều bất ngờ thứ hai là Engineering Team là người giao việc top 3 với 63%, thậm…" at bounding box center [755, 500] width 450 height 63
drag, startPoint x: 835, startPoint y: 445, endPoint x: 937, endPoint y: 523, distance: 127.8
click at [937, 523] on div "overview Nguồn yêu cầu chính của Product Designer tập trung ở Product Manager /…" at bounding box center [755, 316] width 450 height 511
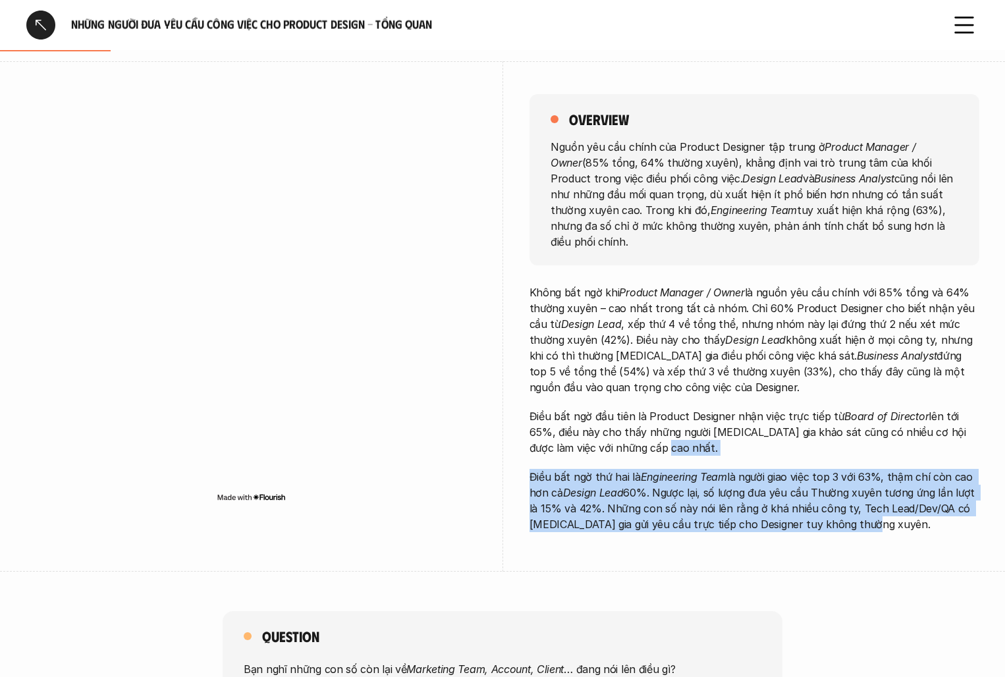
click at [937, 523] on div "overview Nguồn yêu cầu chính của Product Designer tập trung ở Product Manager /…" at bounding box center [755, 316] width 450 height 511
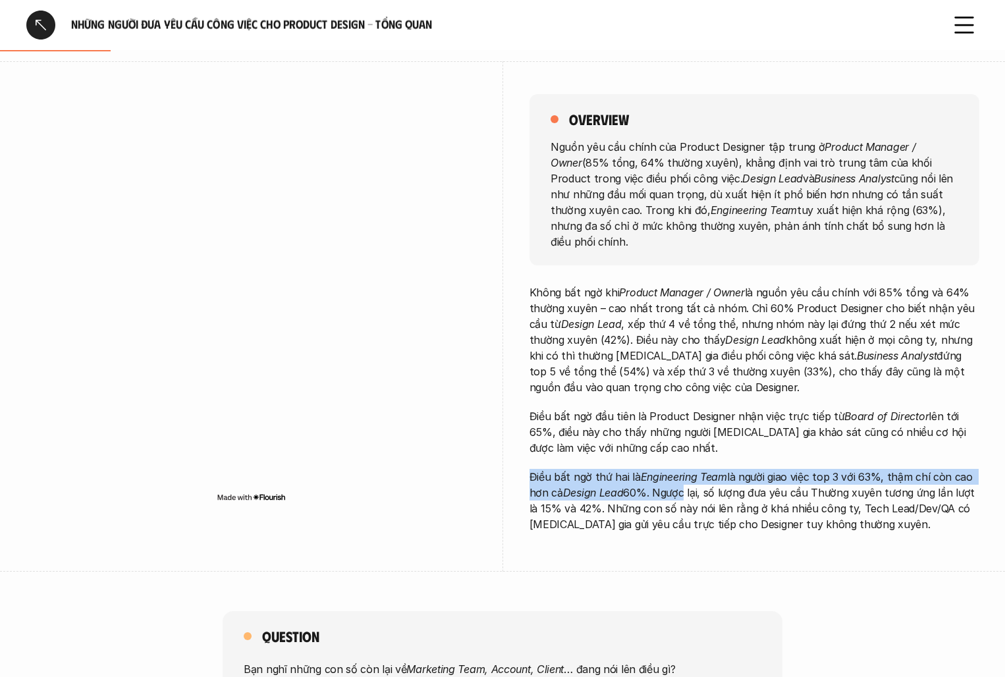
drag, startPoint x: 691, startPoint y: 449, endPoint x: 683, endPoint y: 474, distance: 26.2
click at [683, 474] on div "Không bất ngờ khi Product Manager / Owner là nguồn yêu cầu chính với 85% tổng v…" at bounding box center [755, 409] width 450 height 248
click at [683, 474] on p "Điều bất ngờ thứ hai là Engineering Team là người giao việc top 3 với 63%, thậm…" at bounding box center [755, 500] width 450 height 63
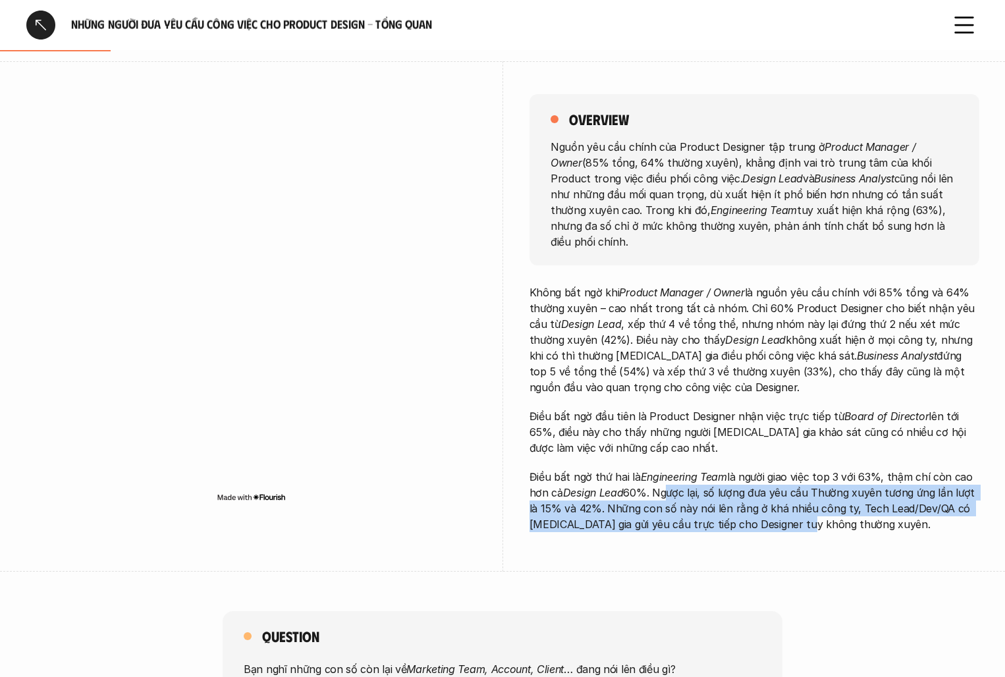
drag, startPoint x: 664, startPoint y: 476, endPoint x: 792, endPoint y: 504, distance: 131.5
click at [793, 504] on p "Điều bất ngờ thứ hai là Engineering Team là người giao việc top 3 với 63%, thậm…" at bounding box center [755, 500] width 450 height 63
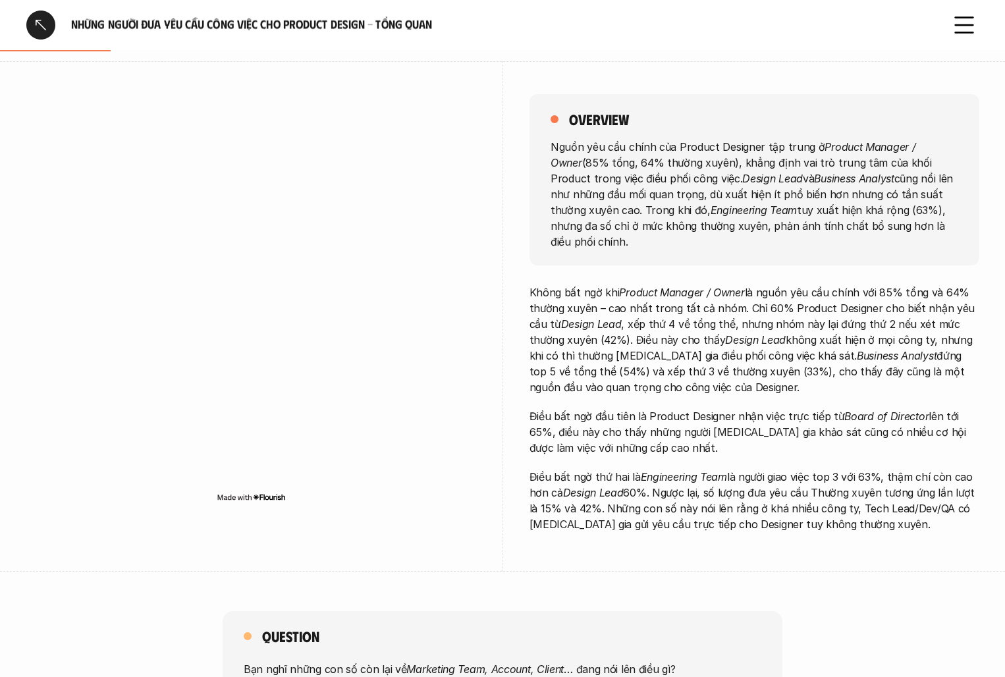
click at [815, 506] on p "Điều bất ngờ thứ hai là Engineering Team là người giao việc top 3 với 63%, thậm…" at bounding box center [755, 500] width 450 height 63
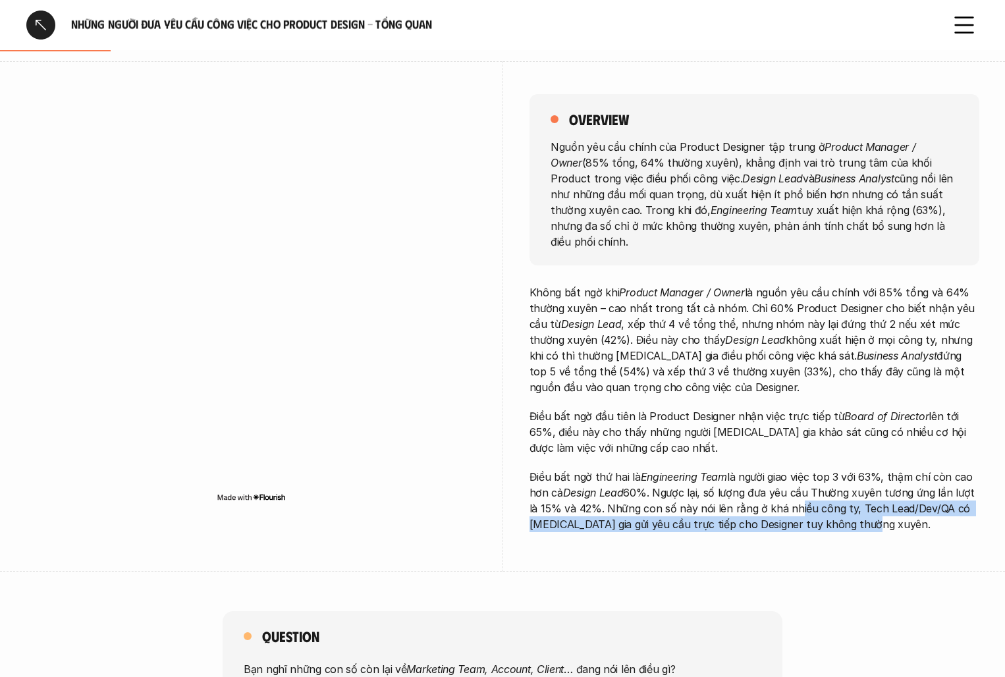
drag, startPoint x: 879, startPoint y: 506, endPoint x: 792, endPoint y: 485, distance: 88.7
click at [792, 485] on p "Điều bất ngờ thứ hai là Engineering Team là người giao việc top 3 với 63%, thậm…" at bounding box center [755, 500] width 450 height 63
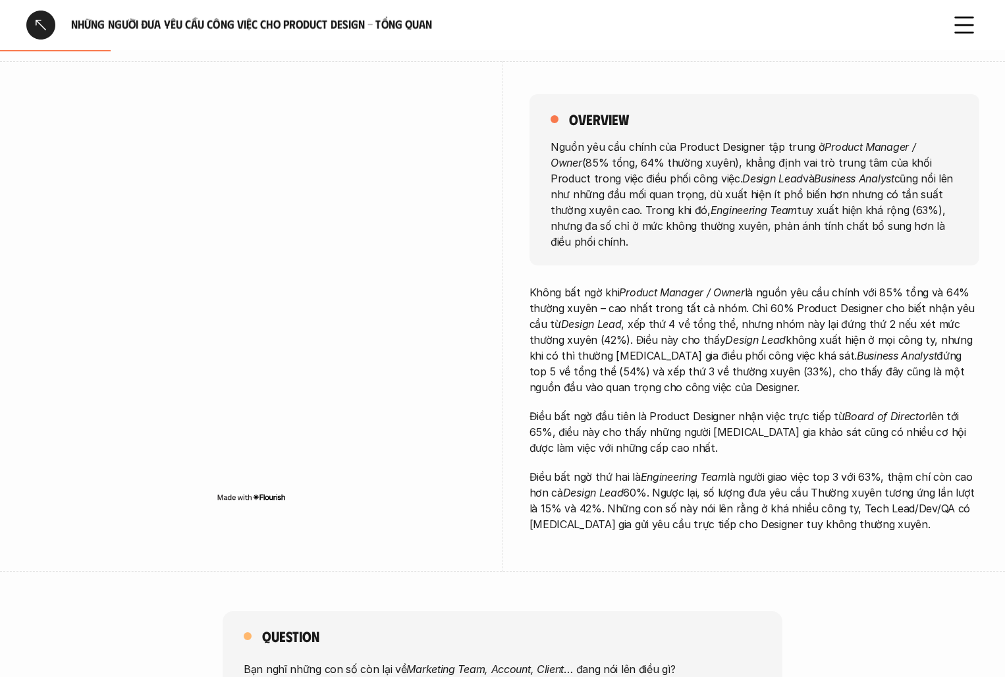
click at [804, 499] on p "Điều bất ngờ thứ hai là Engineering Team là người giao việc top 3 với 63%, thậm…" at bounding box center [755, 500] width 450 height 63
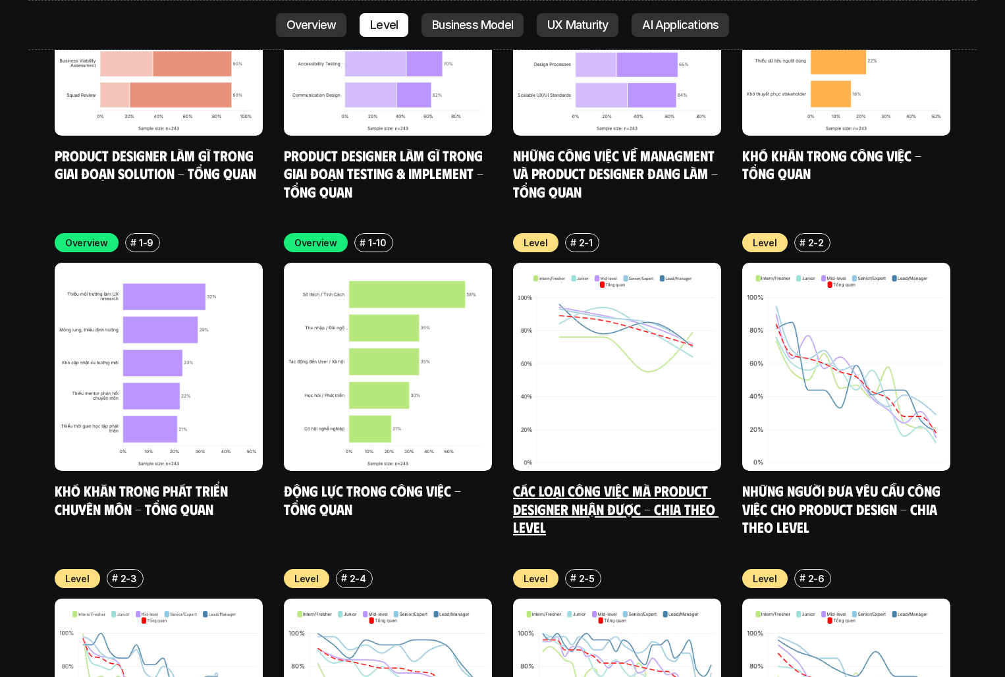
scroll to position [4485, 0]
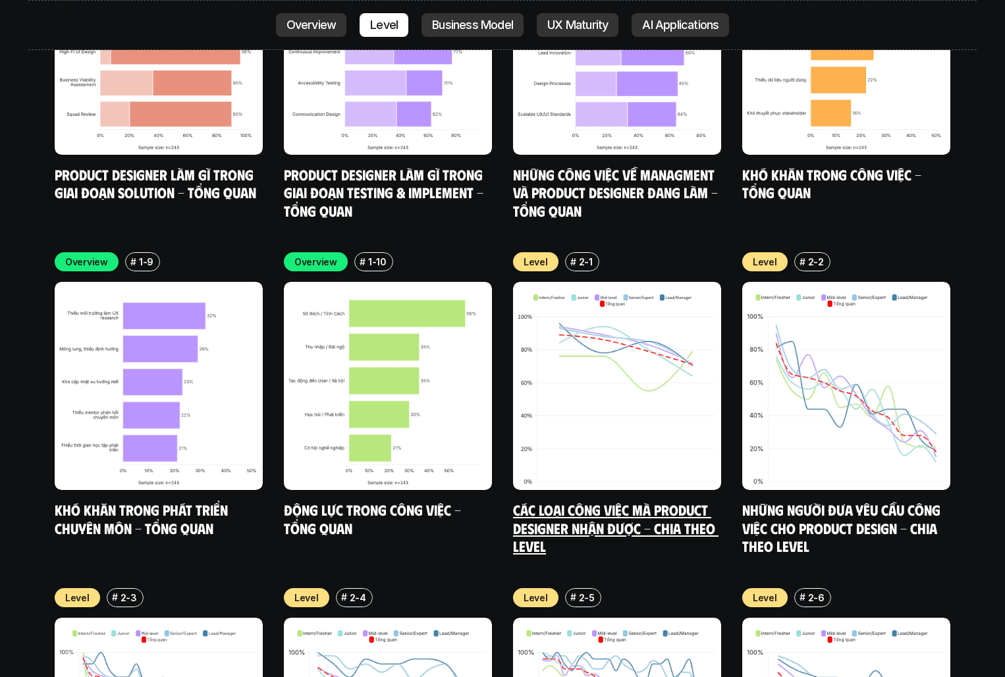
click at [607, 320] on img at bounding box center [617, 386] width 208 height 208
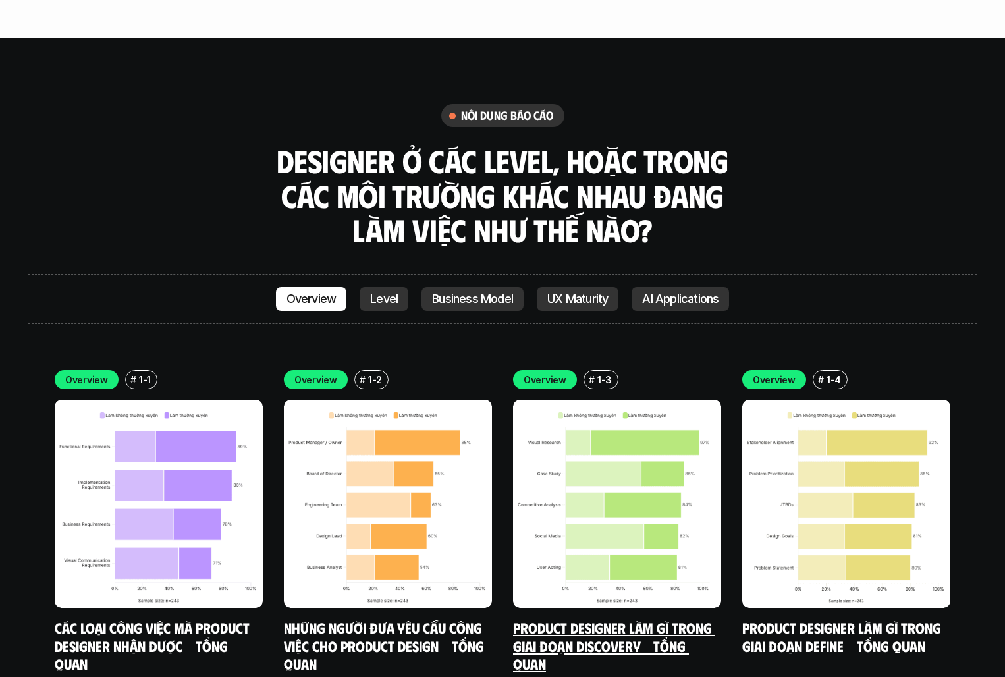
scroll to position [3782, 0]
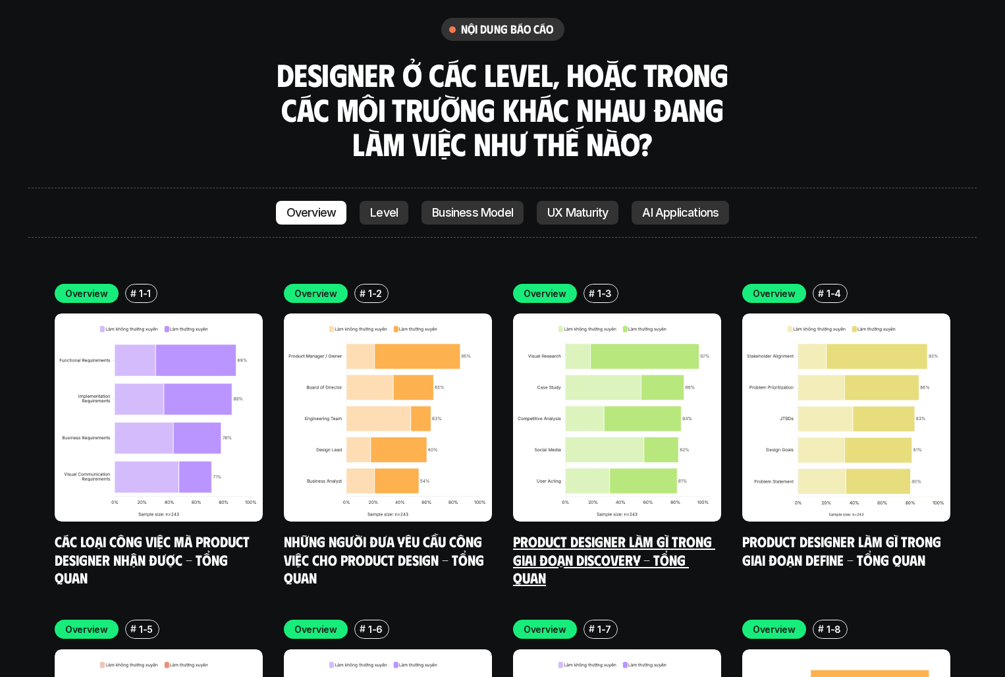
click at [601, 368] on img at bounding box center [617, 418] width 208 height 208
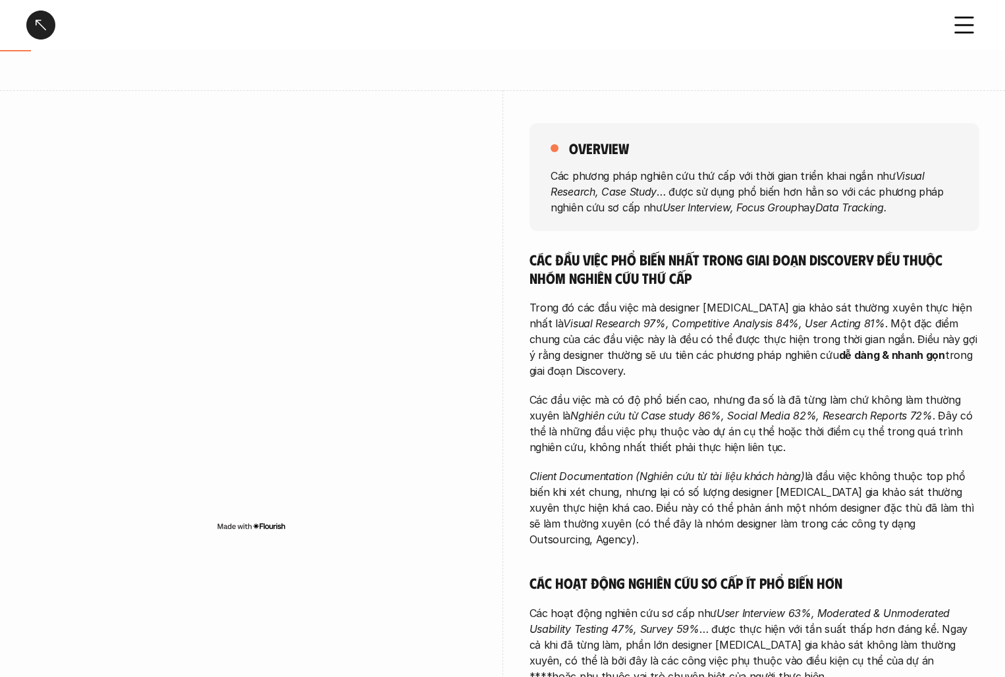
scroll to position [159, 0]
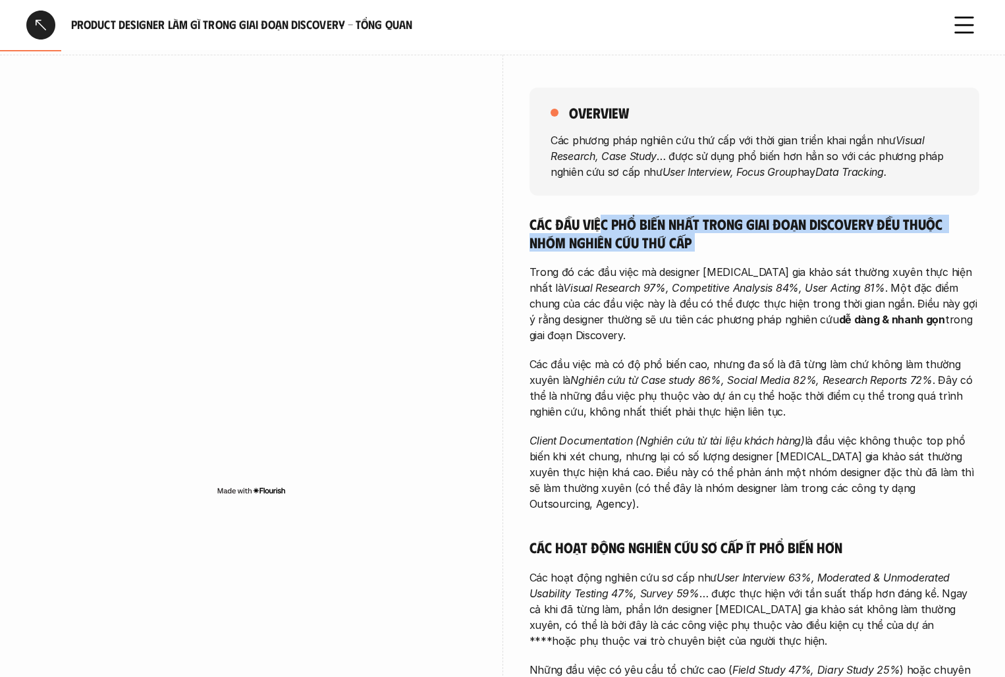
drag, startPoint x: 604, startPoint y: 227, endPoint x: 688, endPoint y: 260, distance: 89.9
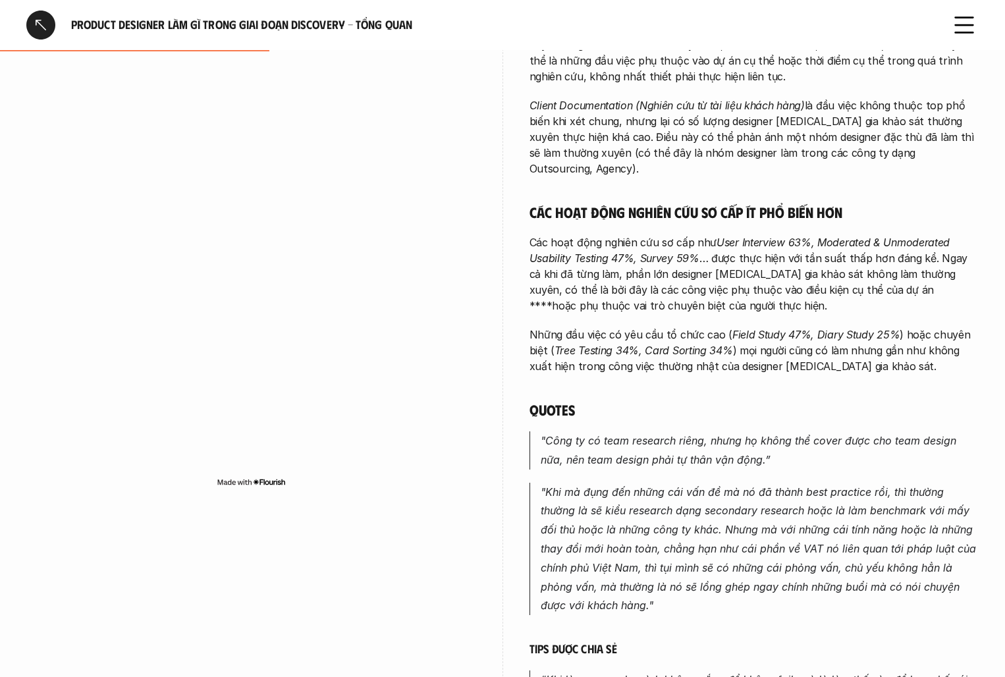
scroll to position [499, 0]
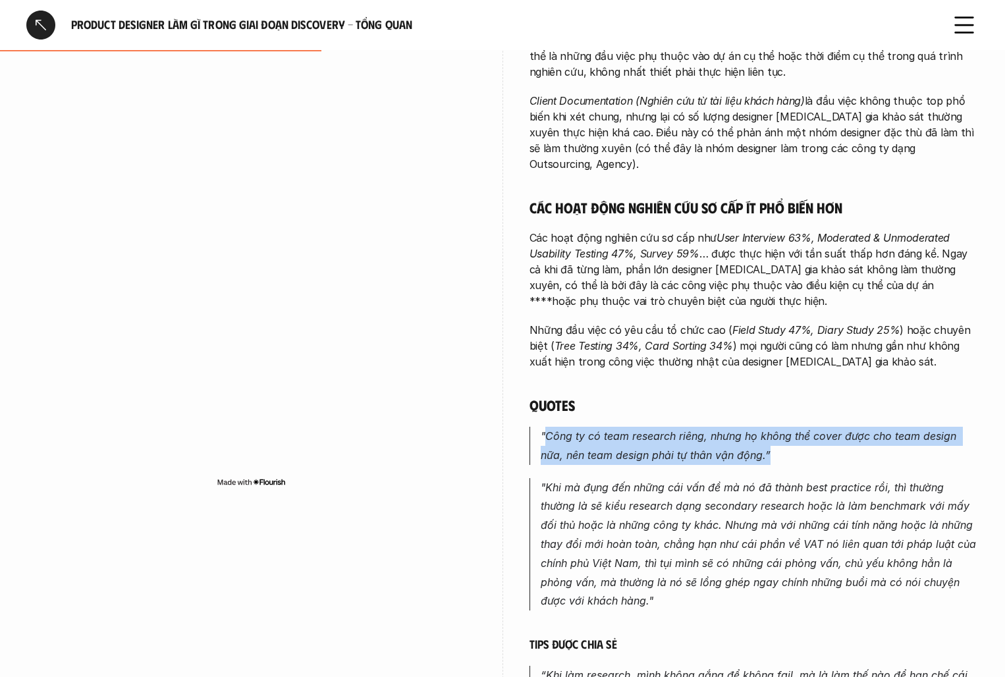
drag, startPoint x: 547, startPoint y: 418, endPoint x: 883, endPoint y: 437, distance: 335.8
click at [883, 437] on p ""Công ty có team research riêng, nhưng họ không thể cover được cho team design …" at bounding box center [760, 446] width 439 height 38
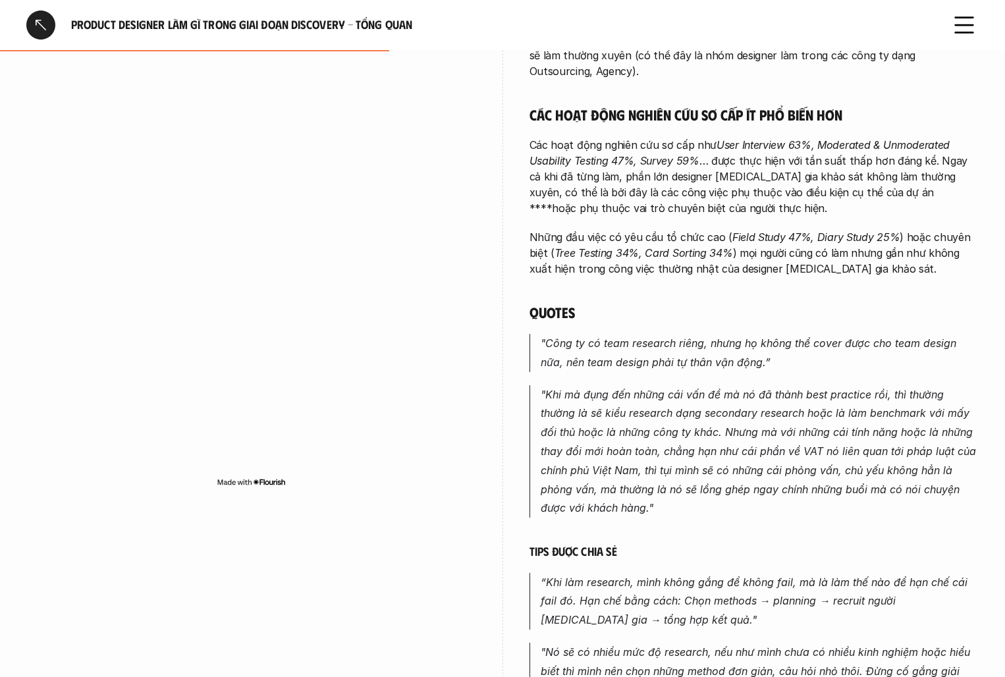
scroll to position [618, 0]
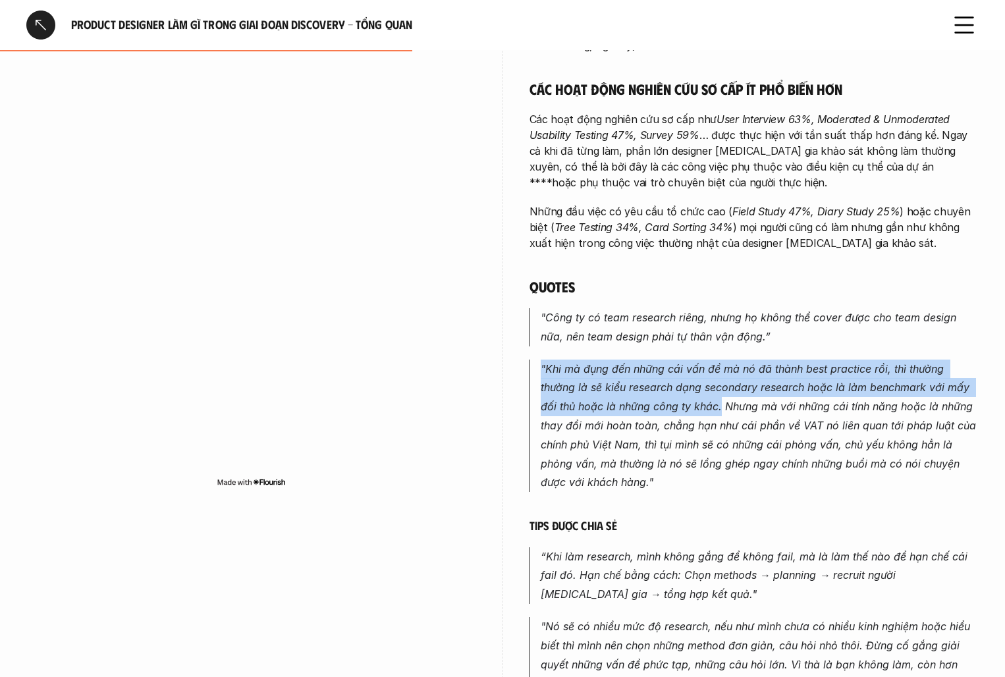
drag, startPoint x: 539, startPoint y: 351, endPoint x: 719, endPoint y: 392, distance: 184.4
click at [719, 392] on blockquote ""Khi mà đụng đến những cái vấn đề mà nó đã thành best practice rồi, thì thường …" at bounding box center [755, 426] width 450 height 133
click at [719, 392] on em ""Khi mà đụng đến những cái vấn đề mà nó đã thành best practice rồi, thì thường …" at bounding box center [760, 425] width 439 height 127
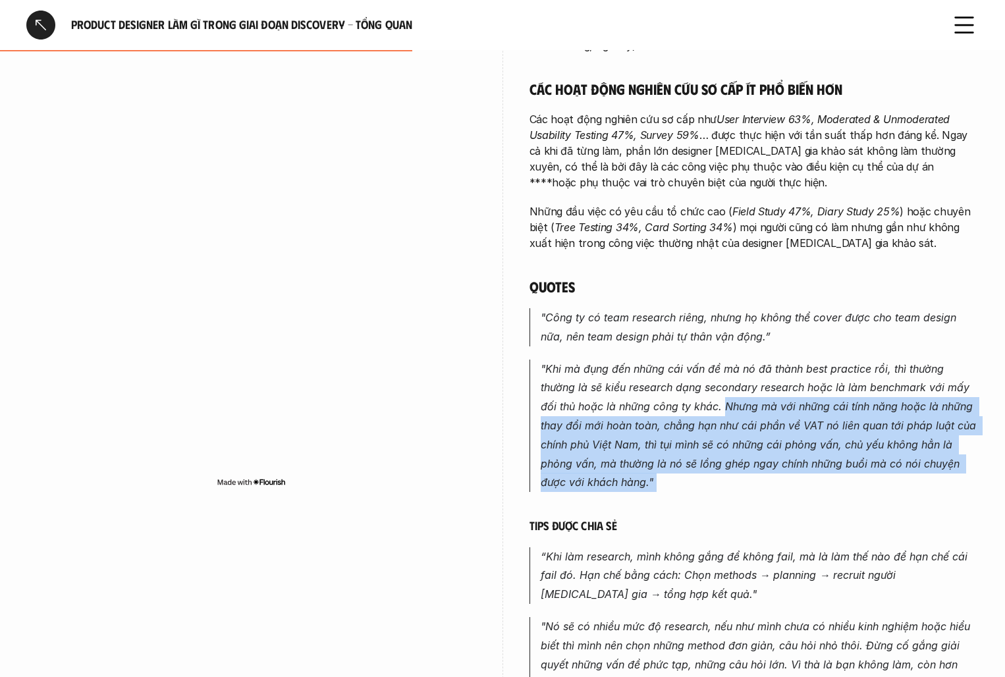
drag, startPoint x: 722, startPoint y: 390, endPoint x: 811, endPoint y: 503, distance: 144.0
click at [811, 501] on div "Các đầu việc phổ biến nhất trong giai đoạn Discovery đều thuộc nhóm nghiên cứu …" at bounding box center [755, 243] width 450 height 975
click at [811, 518] on h6 "Tips được chia sẻ" at bounding box center [755, 525] width 450 height 15
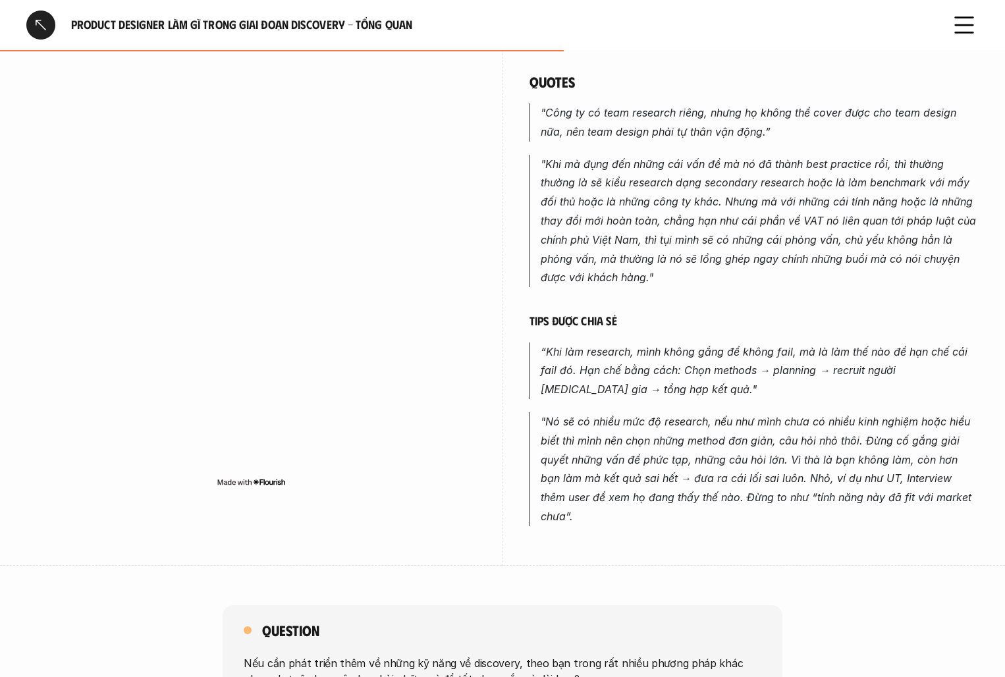
scroll to position [827, 0]
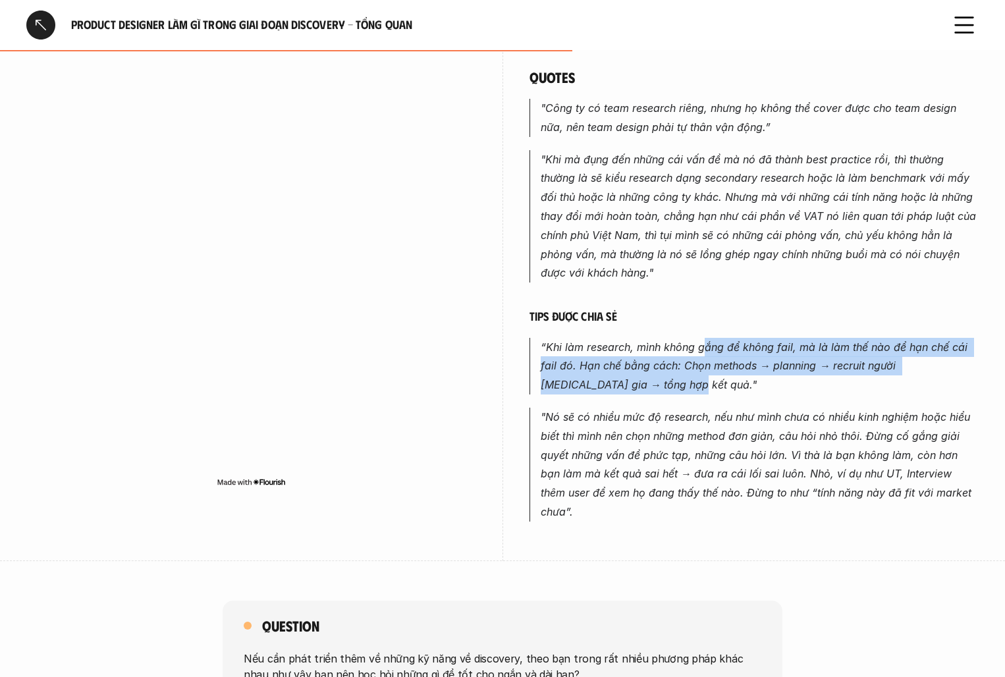
drag, startPoint x: 701, startPoint y: 325, endPoint x: 777, endPoint y: 377, distance: 92.3
click at [778, 378] on p "“Khi làm research, mình không gắng để không fail, mà là làm thế nào để hạn chế …" at bounding box center [760, 366] width 439 height 57
click at [657, 353] on em "“Khi làm research, mình không gắng để không fail, mà là làm thế nào để hạn chế …" at bounding box center [756, 366] width 430 height 51
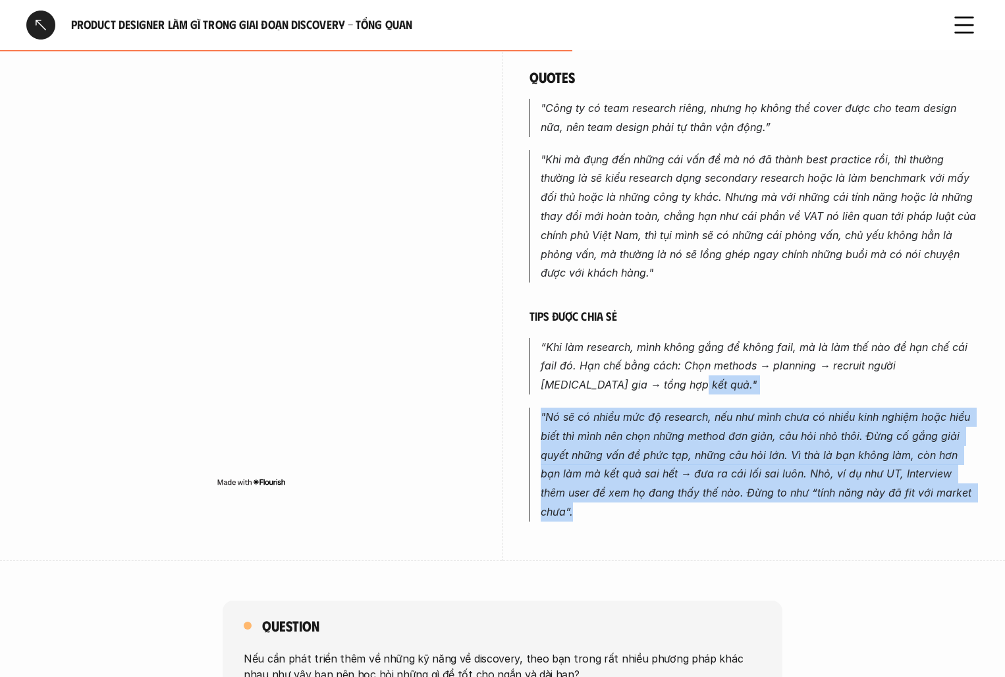
drag, startPoint x: 658, startPoint y: 382, endPoint x: 916, endPoint y: 509, distance: 287.8
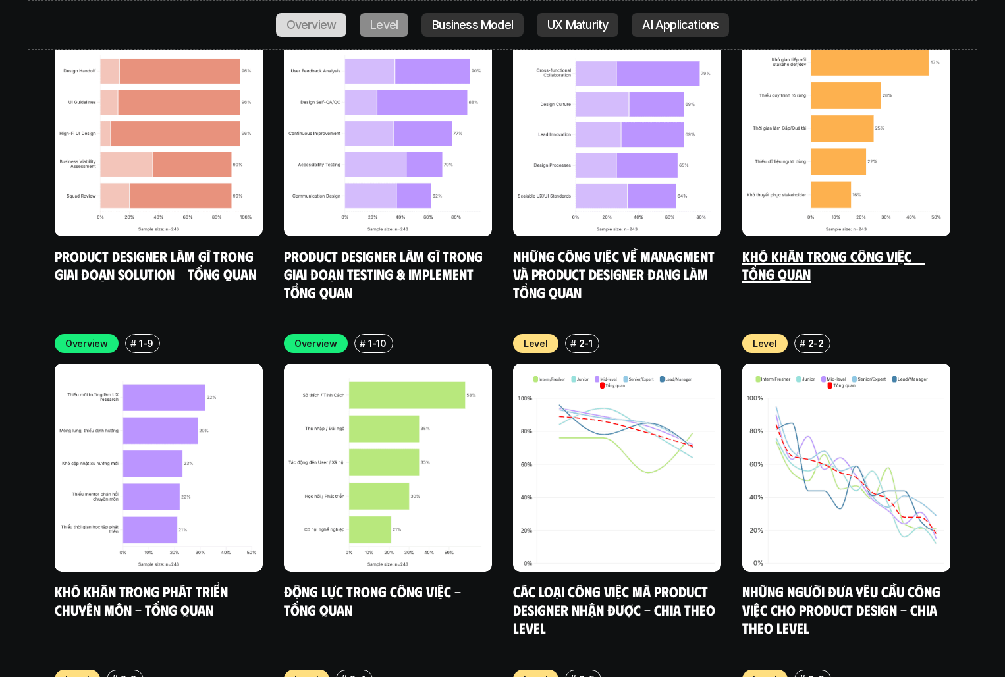
scroll to position [4640, 0]
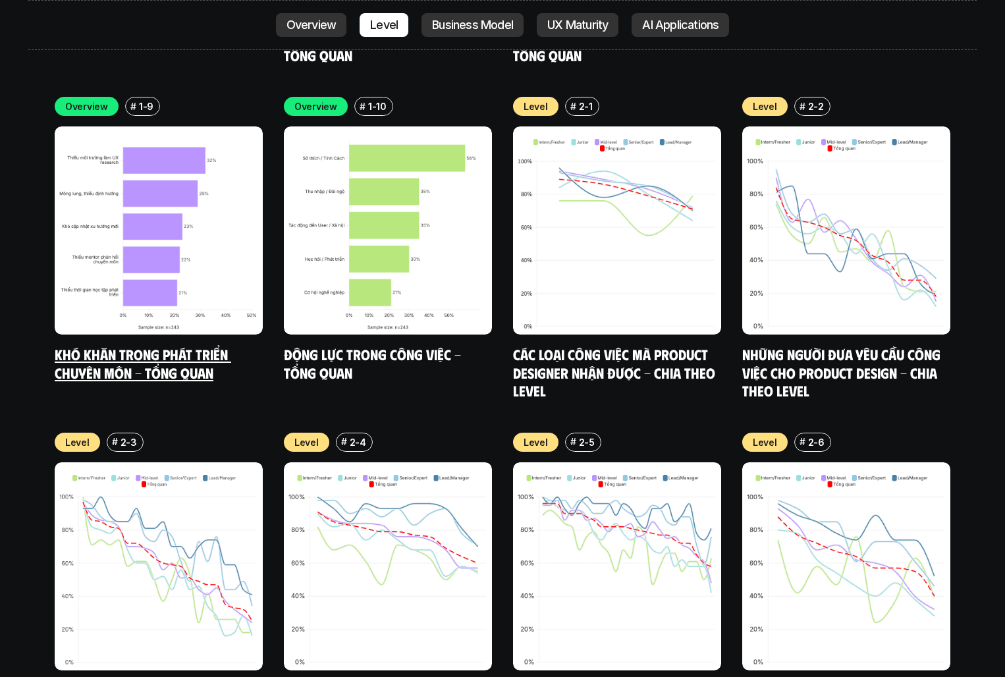
click at [168, 247] on img at bounding box center [159, 230] width 208 height 208
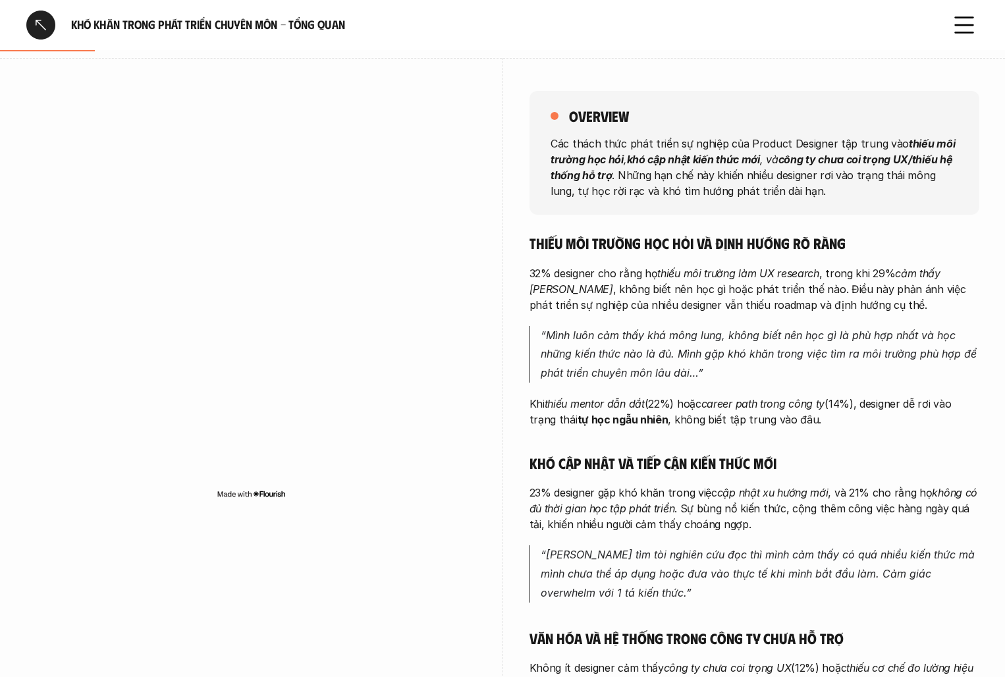
scroll to position [184, 0]
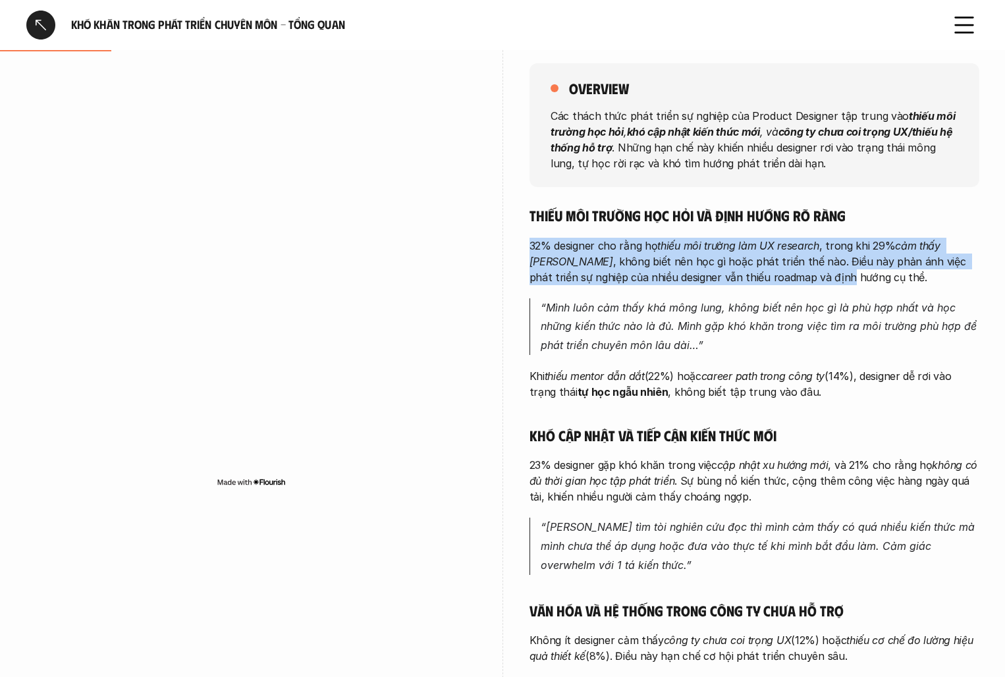
drag, startPoint x: 659, startPoint y: 229, endPoint x: 788, endPoint y: 282, distance: 139.1
click at [787, 281] on div "Thiếu môi trường học hỏi và định hướng rõ ràng 32% designer cho rằng họ thiếu m…" at bounding box center [755, 483] width 450 height 554
click at [788, 282] on p "32% designer cho rằng họ thiếu môi trường làm UX research , trong khi 29% cảm t…" at bounding box center [755, 261] width 450 height 47
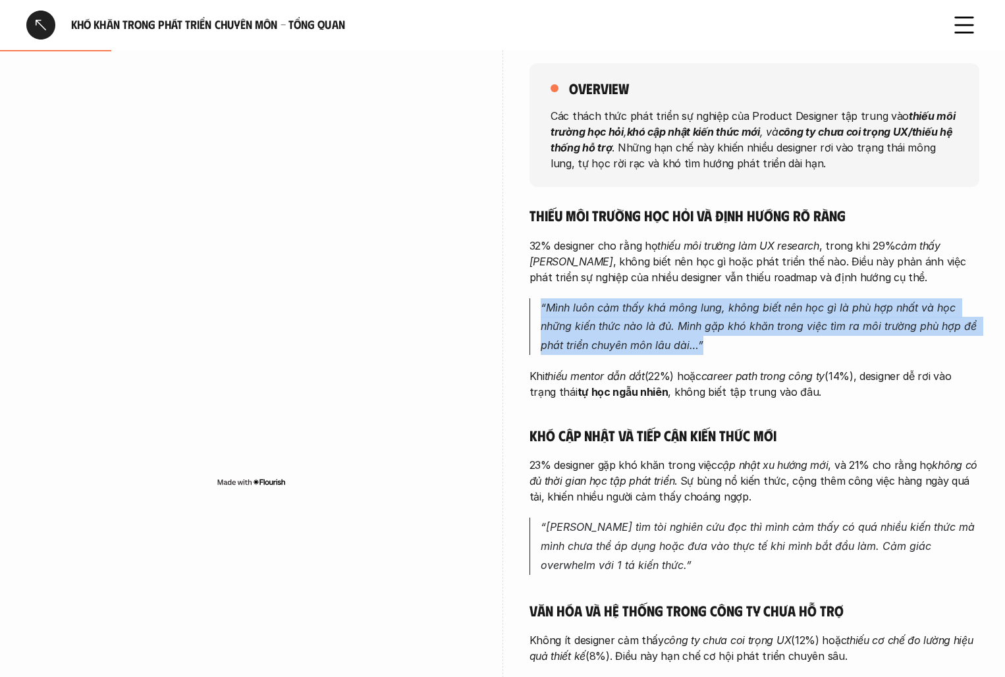
drag, startPoint x: 819, startPoint y: 289, endPoint x: 881, endPoint y: 356, distance: 90.9
click at [882, 355] on div "Thiếu môi trường học hỏi và định hướng rõ ràng 32% designer cho rằng họ thiếu m…" at bounding box center [755, 483] width 450 height 554
click at [881, 356] on div "Thiếu môi trường học hỏi và định hướng rõ ràng 32% designer cho rằng họ thiếu m…" at bounding box center [755, 483] width 450 height 554
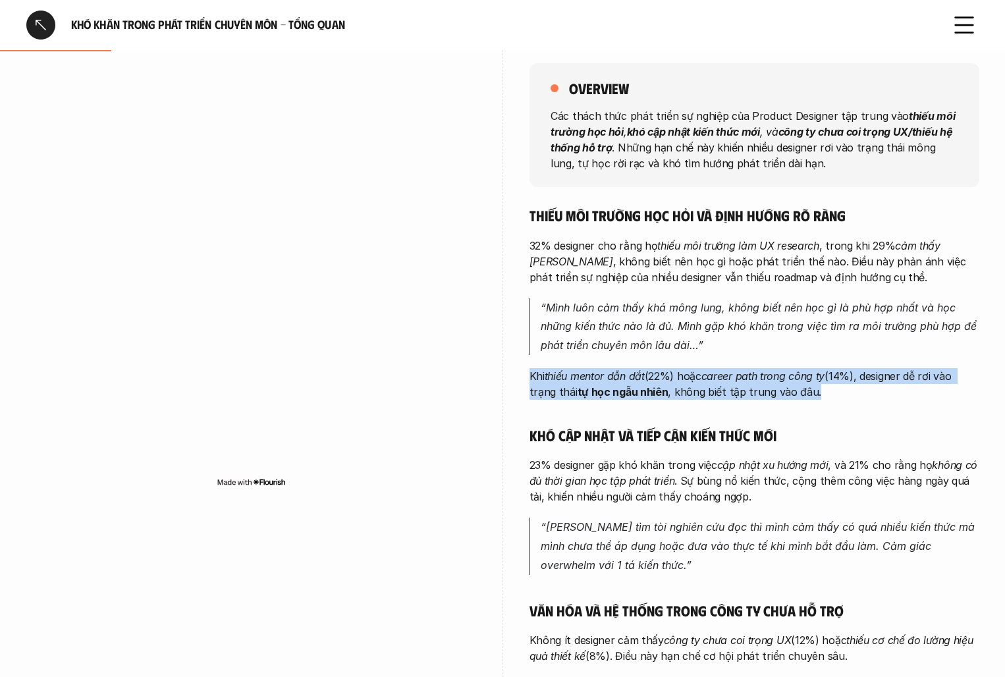
drag, startPoint x: 831, startPoint y: 355, endPoint x: 898, endPoint y: 412, distance: 88.3
click at [898, 412] on div "Thiếu môi trường học hỏi và định hướng rõ ràng 32% designer cho rằng họ thiếu m…" at bounding box center [755, 483] width 450 height 554
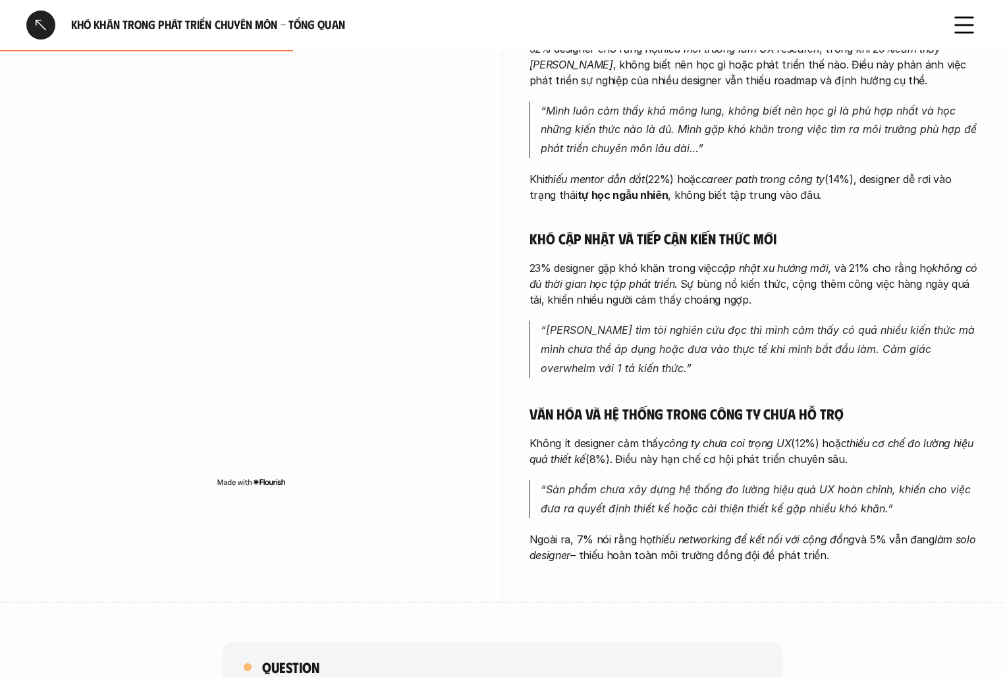
scroll to position [383, 0]
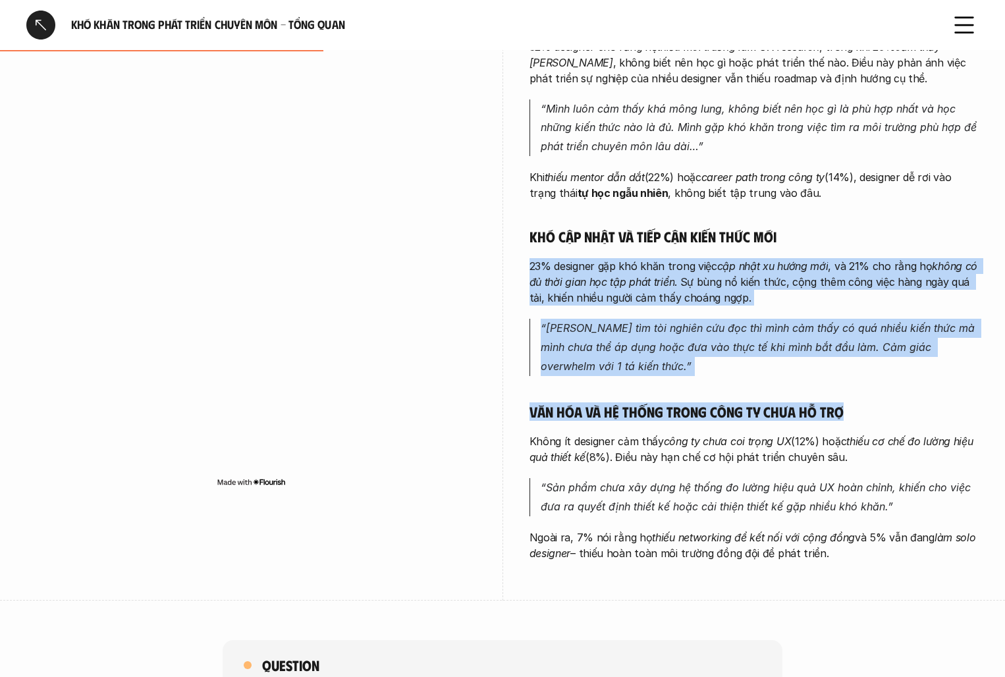
drag, startPoint x: 830, startPoint y: 241, endPoint x: 933, endPoint y: 412, distance: 199.7
click at [933, 410] on div "Thiếu môi trường học hỏi và định hướng rõ ràng 32% designer cho rằng họ thiếu m…" at bounding box center [755, 284] width 450 height 554
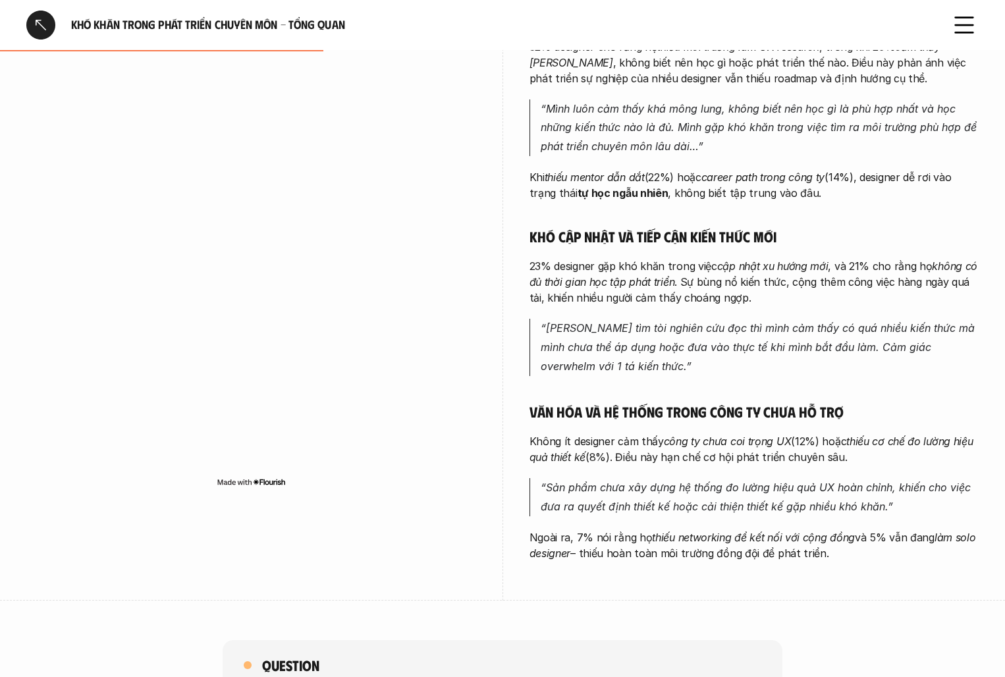
click at [828, 476] on div "Thiếu môi trường học hỏi và định hướng rõ ràng 32% designer cho rằng họ thiếu m…" at bounding box center [755, 284] width 450 height 554
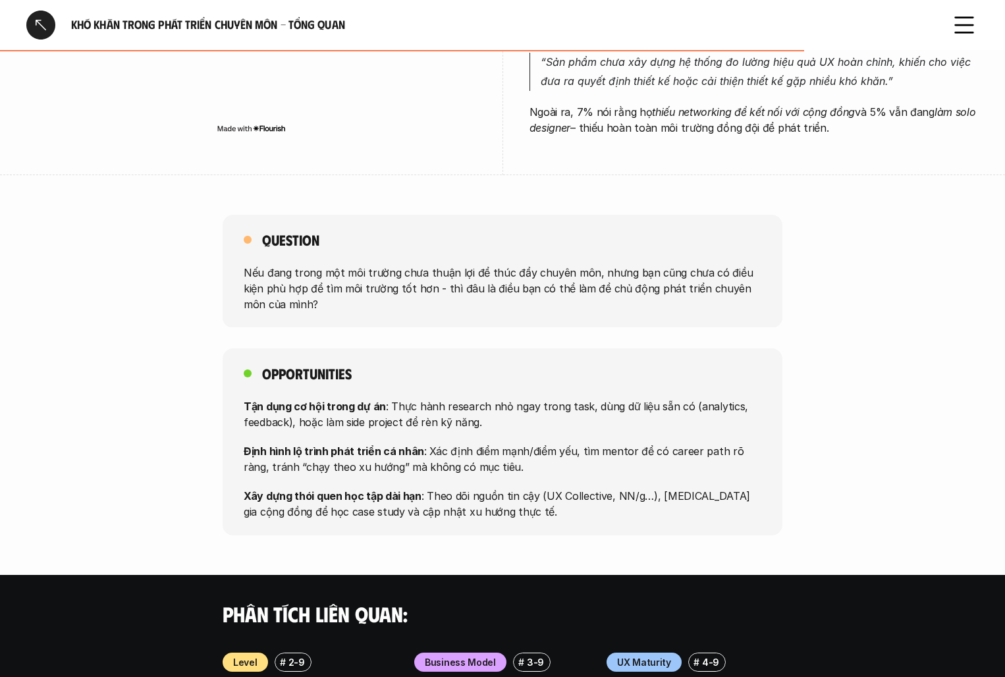
scroll to position [740, 0]
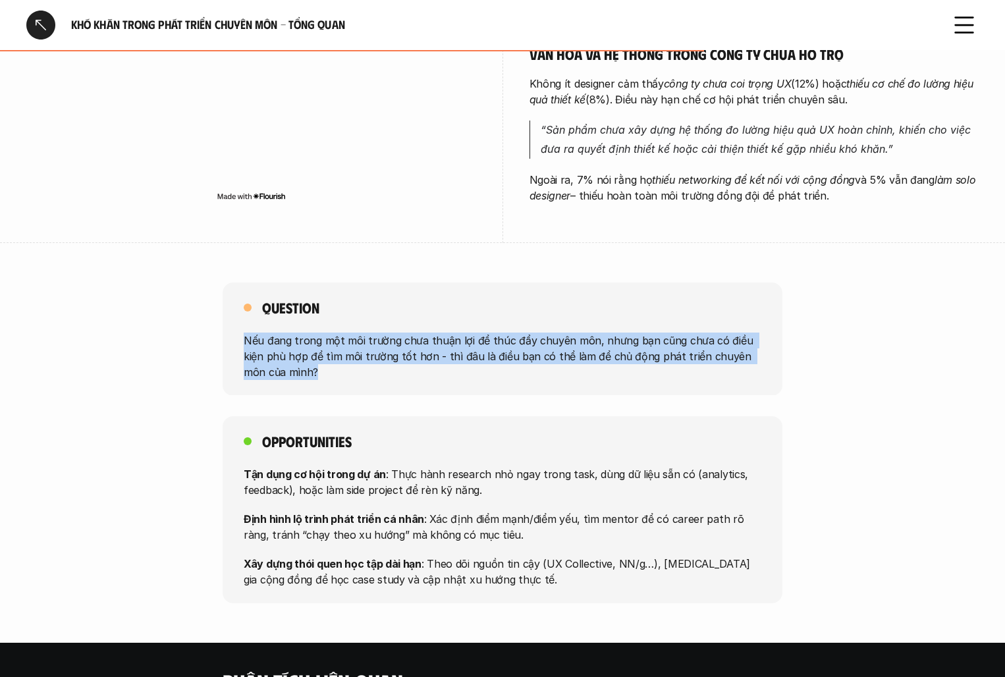
drag, startPoint x: 439, startPoint y: 325, endPoint x: 572, endPoint y: 375, distance: 141.5
click at [572, 375] on div "Question Nếu đang trong một môi trường chưa thuận lợi để thúc đẩy chuyên môn, n…" at bounding box center [503, 339] width 560 height 113
click at [572, 375] on p "Nếu đang trong một môi trường chưa thuận lợi để thúc đẩy chuyên môn, nhưng bạn …" at bounding box center [503, 355] width 518 height 47
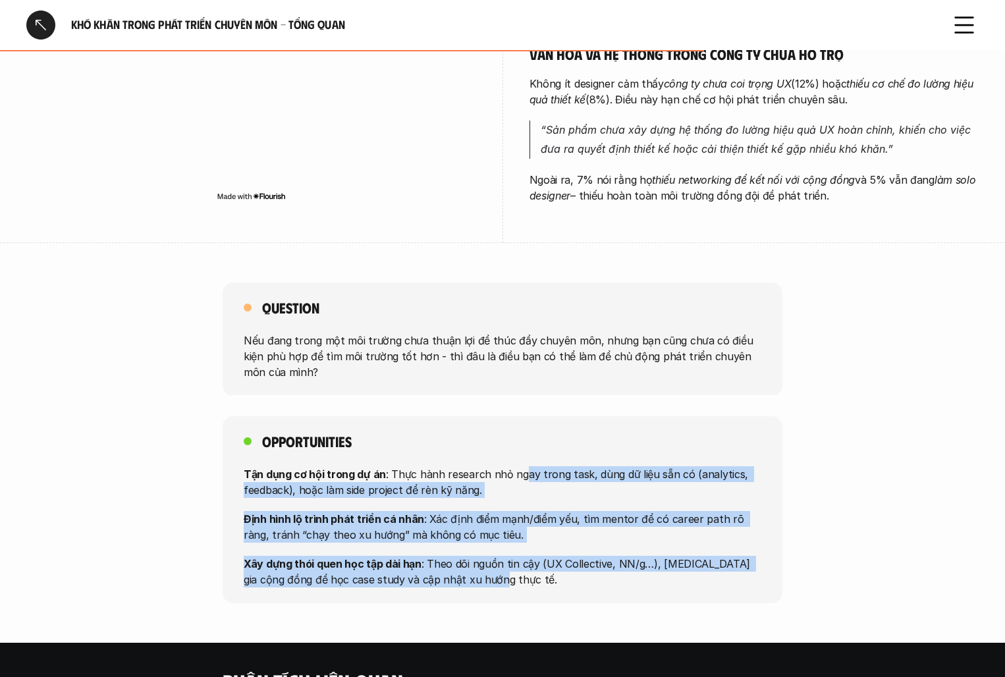
drag, startPoint x: 520, startPoint y: 467, endPoint x: 668, endPoint y: 599, distance: 198.2
click at [669, 600] on div "Opportunities Tận dụng cơ hội trong dự án : Thực hành research nhỏ ngay trong t…" at bounding box center [503, 509] width 560 height 187
click at [668, 599] on div "Opportunities Tận dụng cơ hội trong dự án : Thực hành research nhỏ ngay trong t…" at bounding box center [503, 509] width 560 height 187
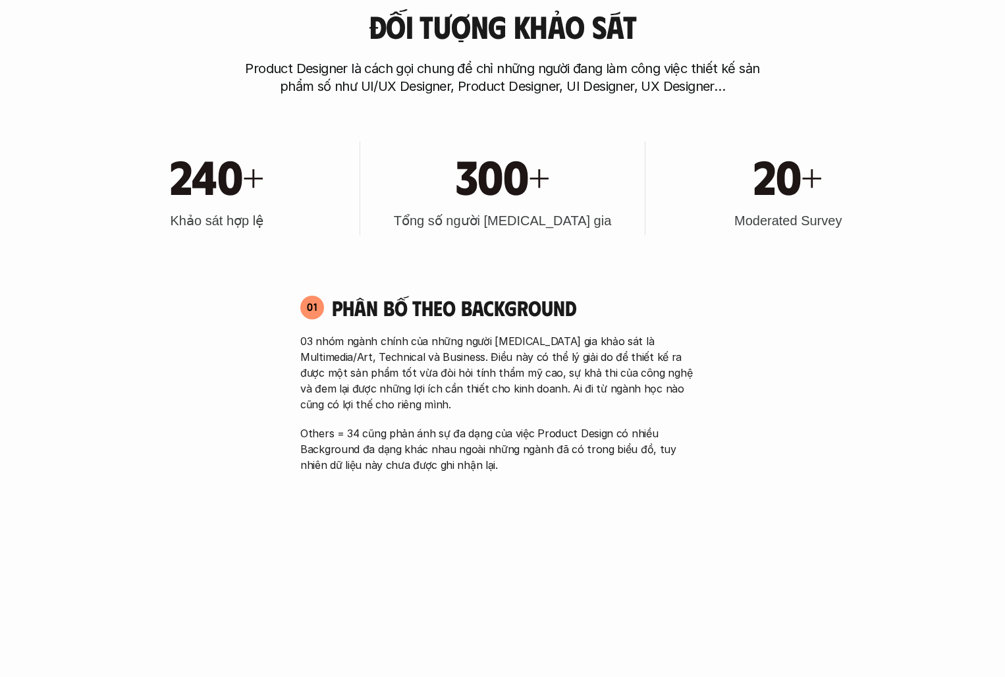
scroll to position [4614, 0]
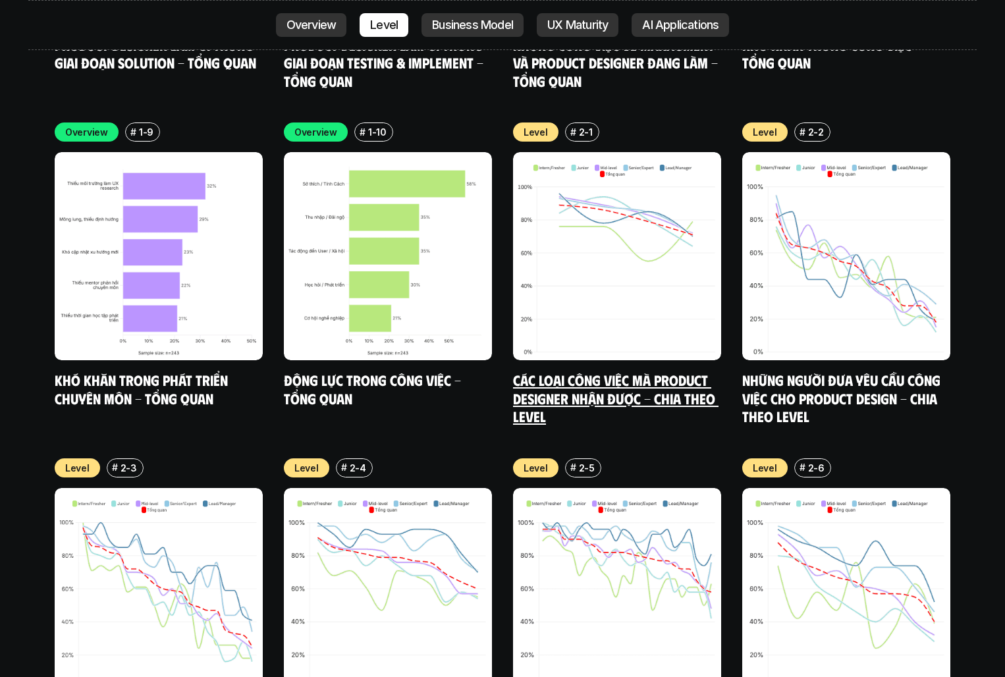
click at [655, 371] on link "Các loại công việc mà Product Designer nhận được - Chia theo Level" at bounding box center [615, 398] width 205 height 54
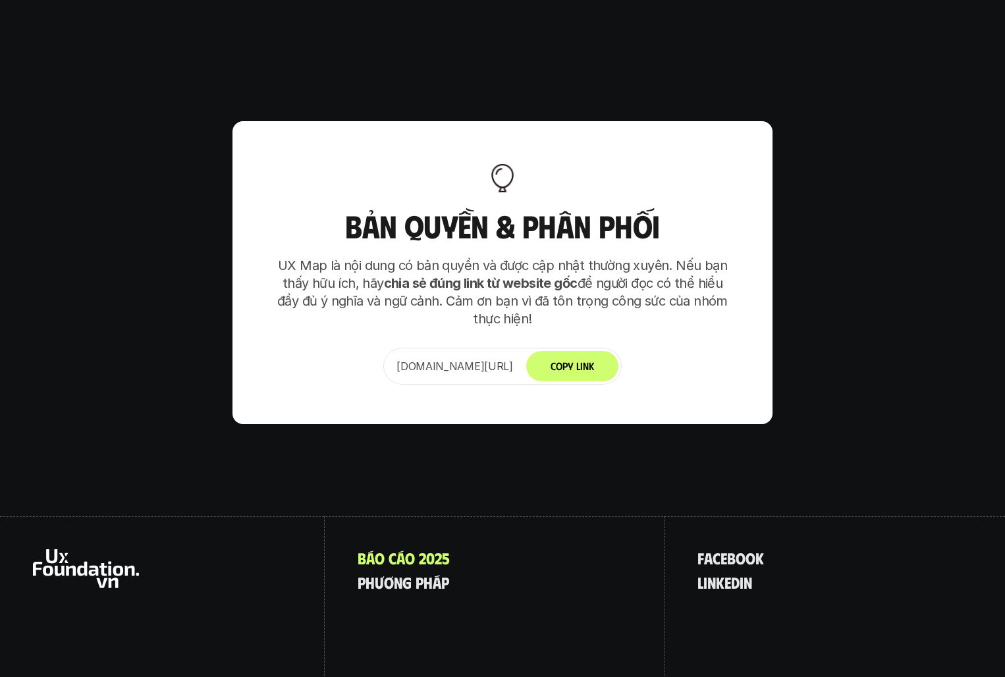
scroll to position [8432, 0]
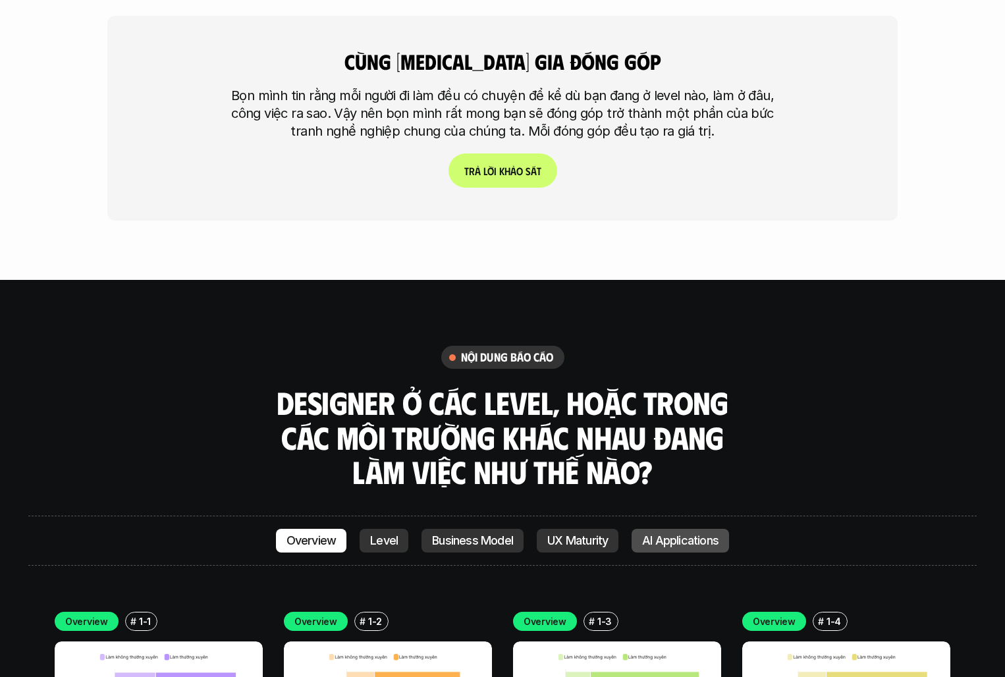
click at [673, 534] on p "AI Applications" at bounding box center [680, 540] width 76 height 13
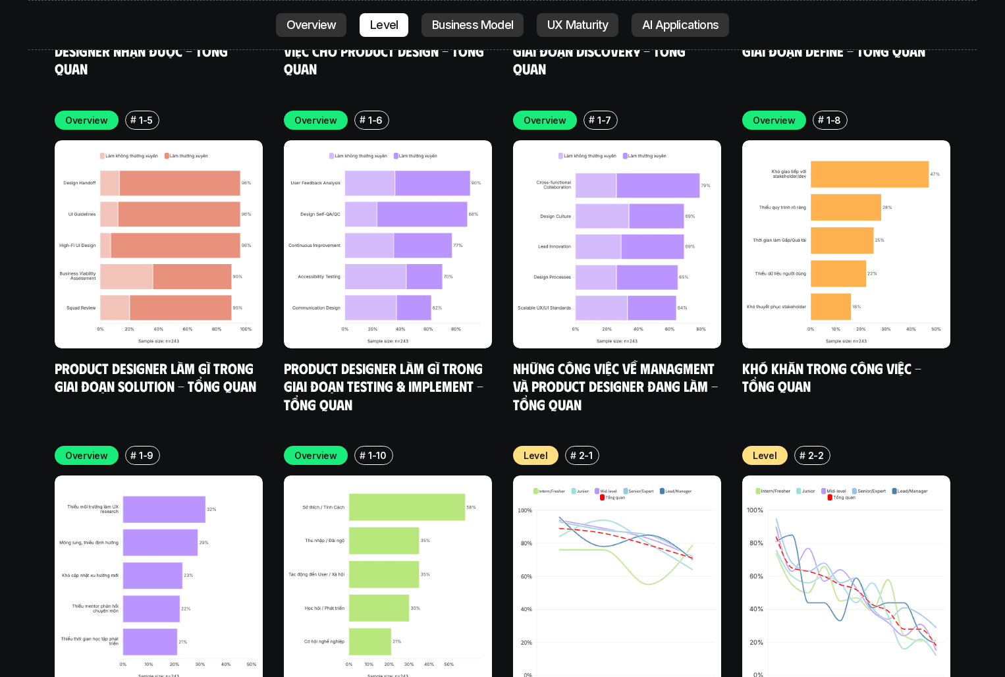
scroll to position [4285, 0]
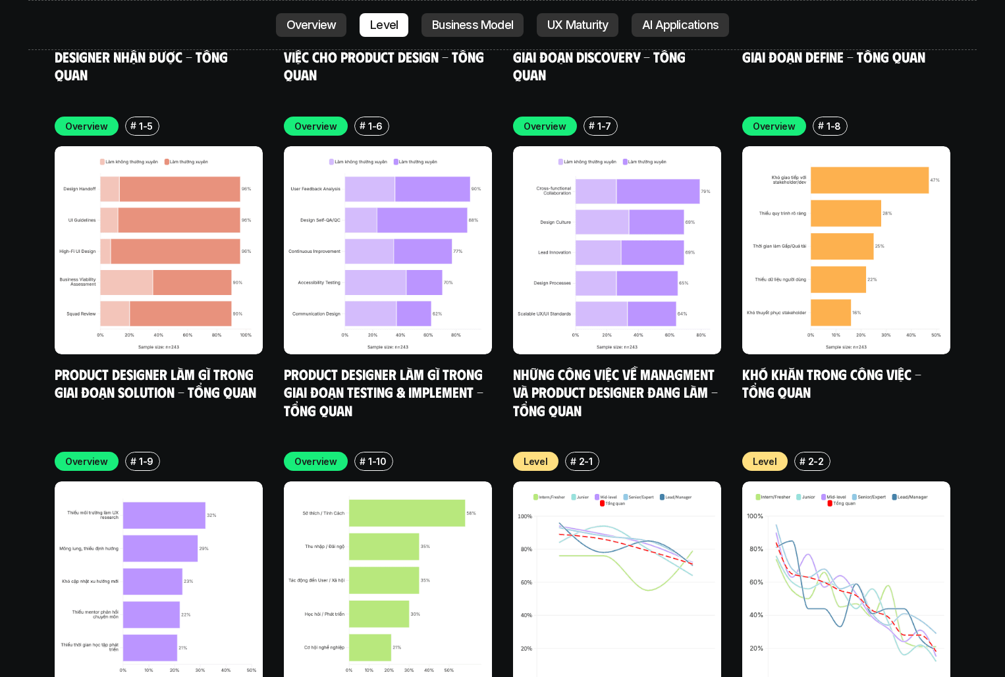
click at [427, 574] on img at bounding box center [388, 585] width 208 height 208
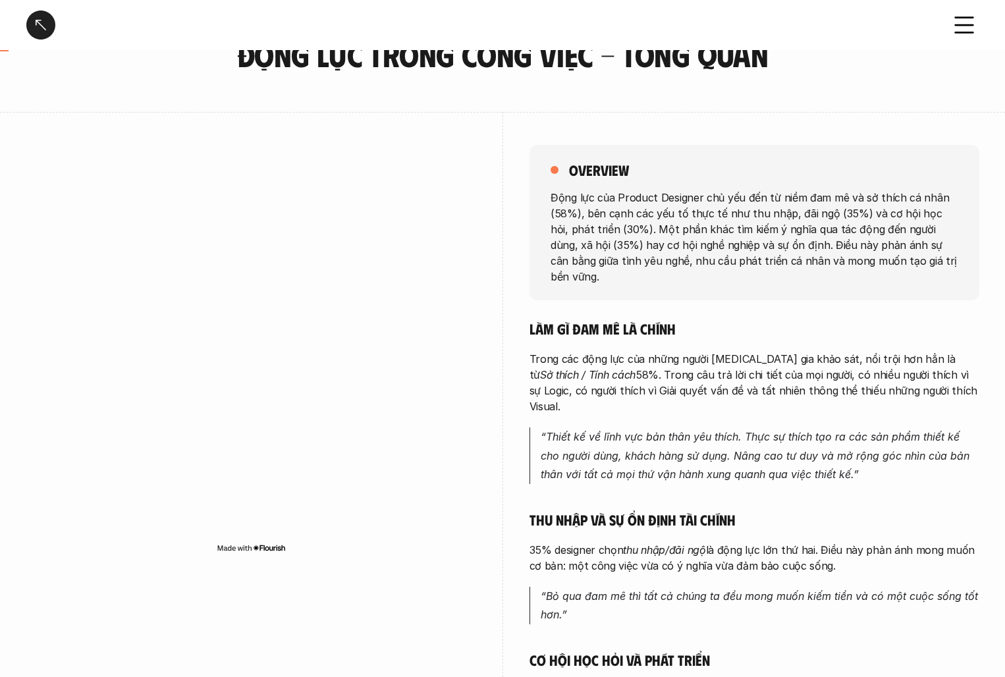
scroll to position [76, 0]
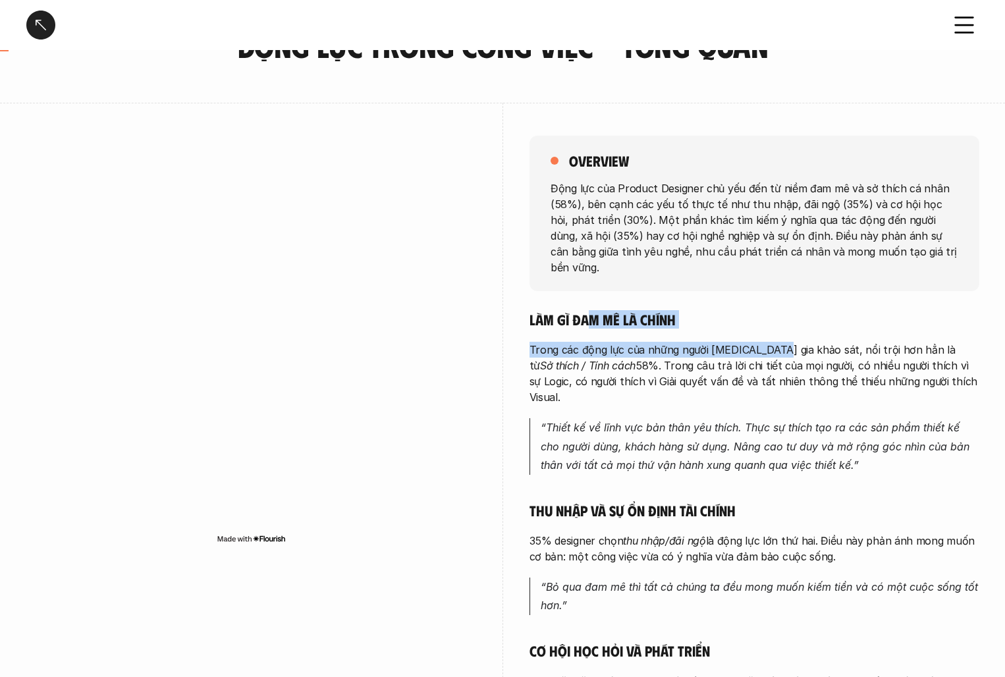
drag, startPoint x: 586, startPoint y: 302, endPoint x: 772, endPoint y: 339, distance: 190.1
click at [773, 340] on div "Làm gì đam mê là chính Trong các động lực của những người [MEDICAL_DATA] gia kh…" at bounding box center [755, 657] width 450 height 694
click at [772, 342] on p "Trong các động lực của những người [MEDICAL_DATA] gia khảo sát, nổi trội hơn hẳ…" at bounding box center [755, 373] width 450 height 63
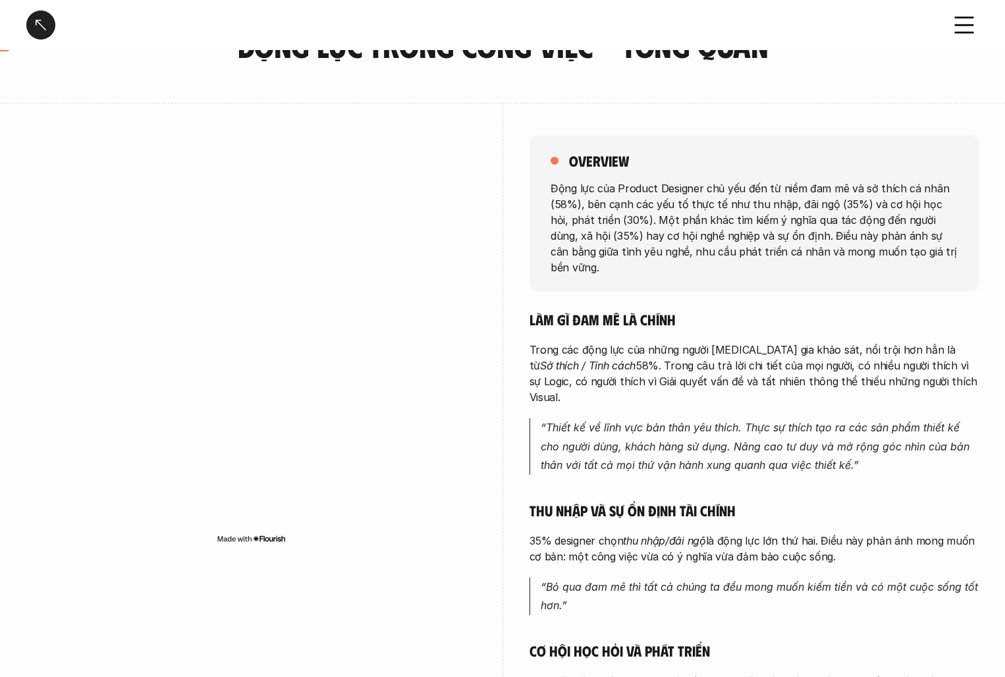
drag, startPoint x: 764, startPoint y: 317, endPoint x: 928, endPoint y: 365, distance: 170.9
click at [928, 365] on div "Làm gì đam mê là chính Trong các động lực của những người [MEDICAL_DATA] gia kh…" at bounding box center [755, 657] width 450 height 694
click at [927, 365] on p "Trong các động lực của những người [MEDICAL_DATA] gia khảo sát, nổi trội hơn hẳ…" at bounding box center [755, 373] width 450 height 63
drag, startPoint x: 914, startPoint y: 379, endPoint x: 919, endPoint y: 447, distance: 67.4
click at [919, 447] on div "Làm gì đam mê là chính Trong các động lực của những người [MEDICAL_DATA] gia kh…" at bounding box center [755, 657] width 450 height 694
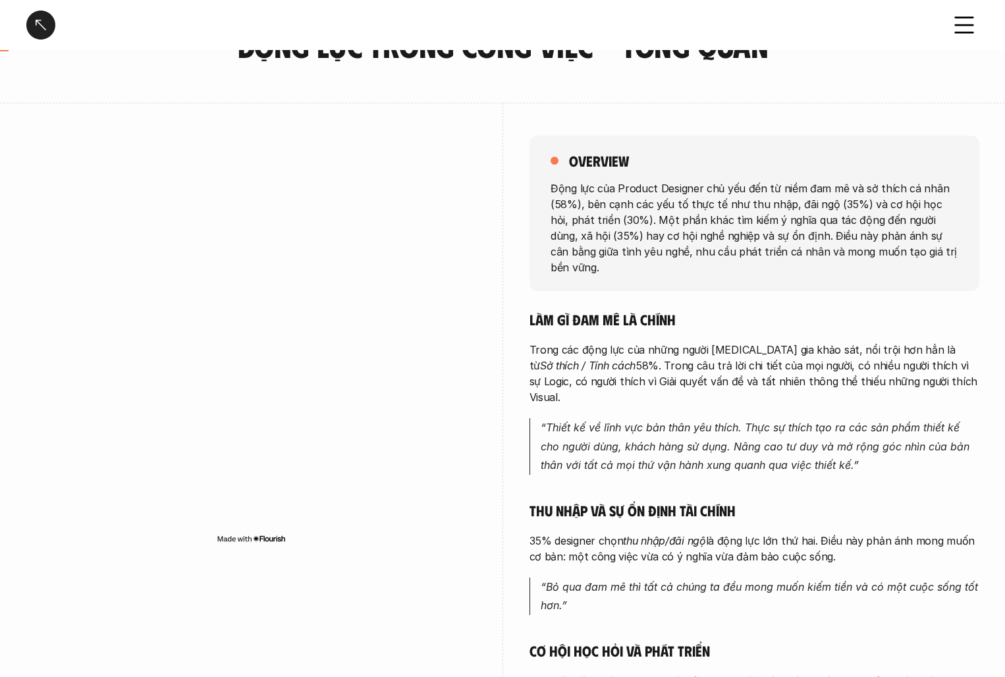
click at [919, 447] on div "Làm gì đam mê là chính Trong các động lực của những người [MEDICAL_DATA] gia kh…" at bounding box center [755, 657] width 450 height 694
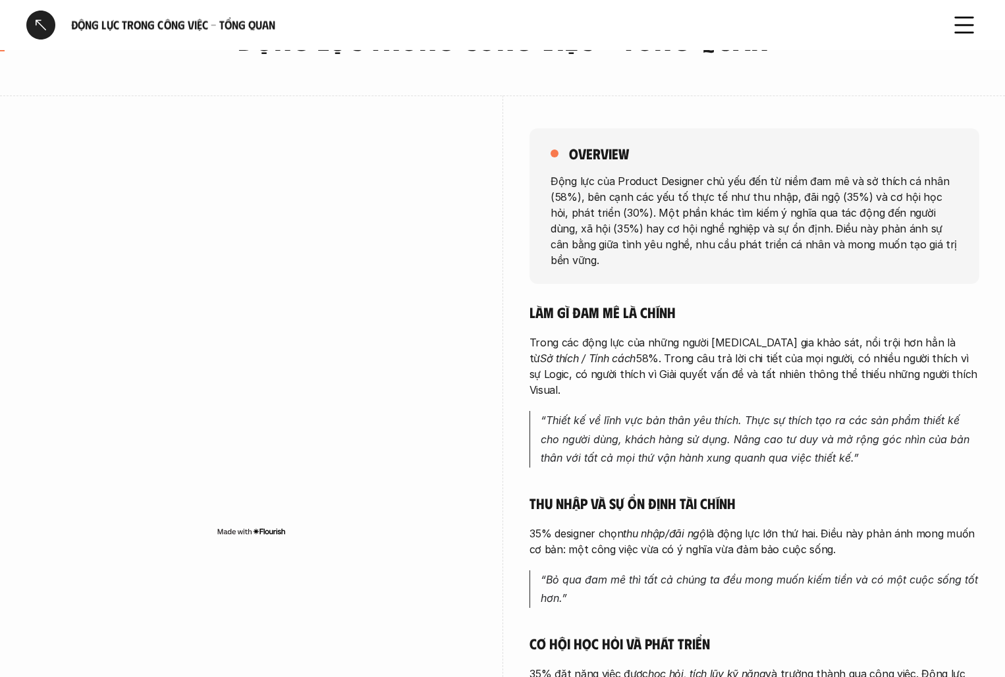
scroll to position [58, 0]
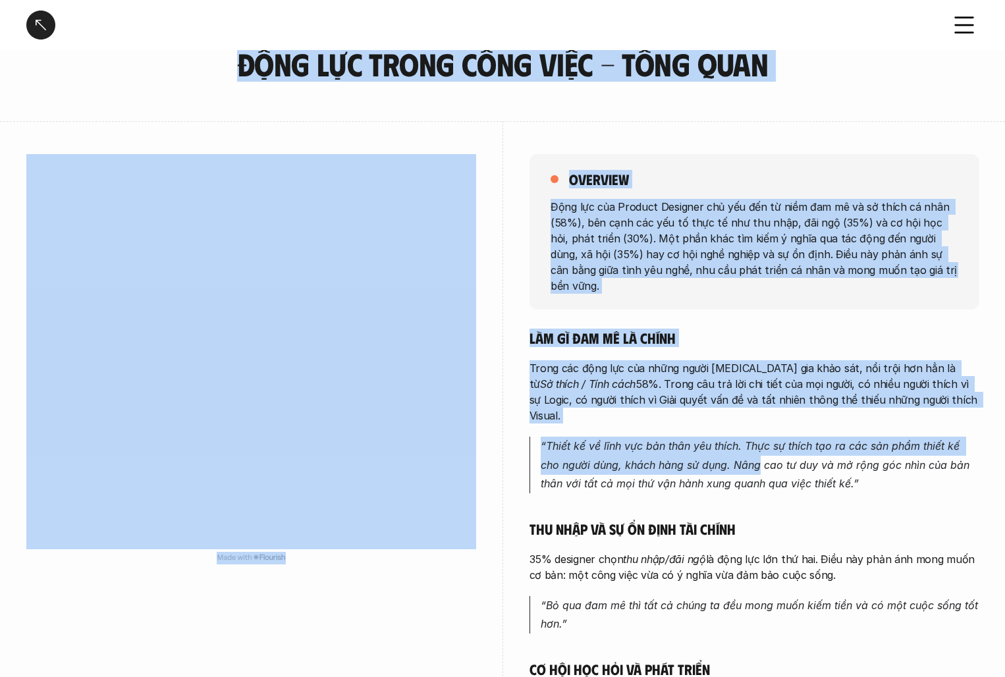
drag, startPoint x: 60, startPoint y: 41, endPoint x: 746, endPoint y: 441, distance: 793.4
